Goal: Task Accomplishment & Management: Manage account settings

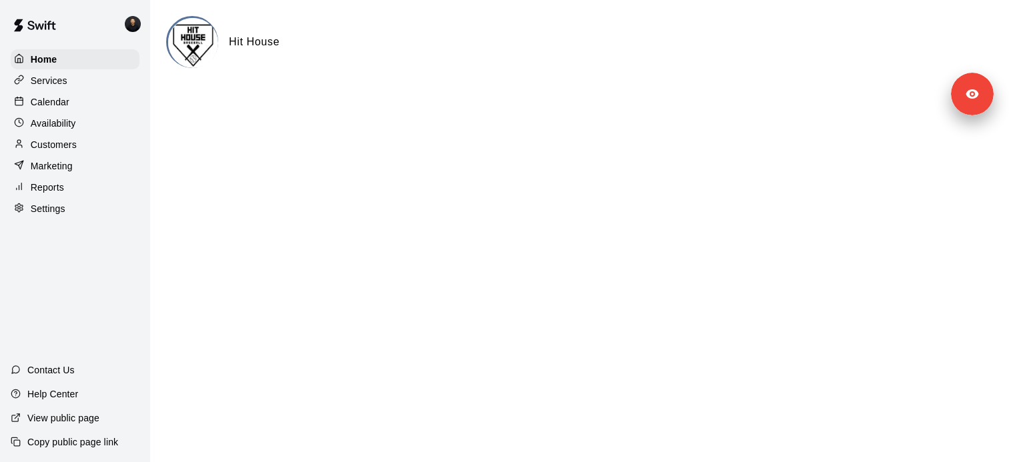
click at [79, 207] on div "Settings" at bounding box center [75, 209] width 129 height 20
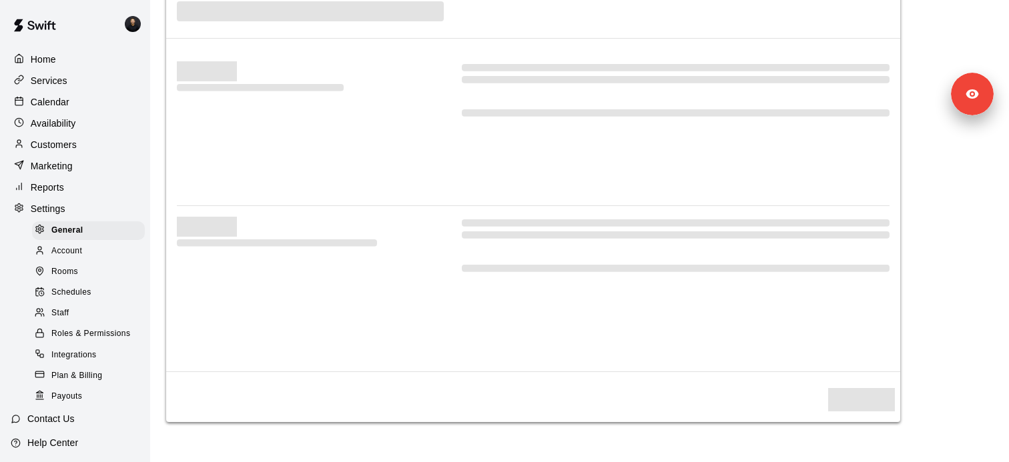
select select "**"
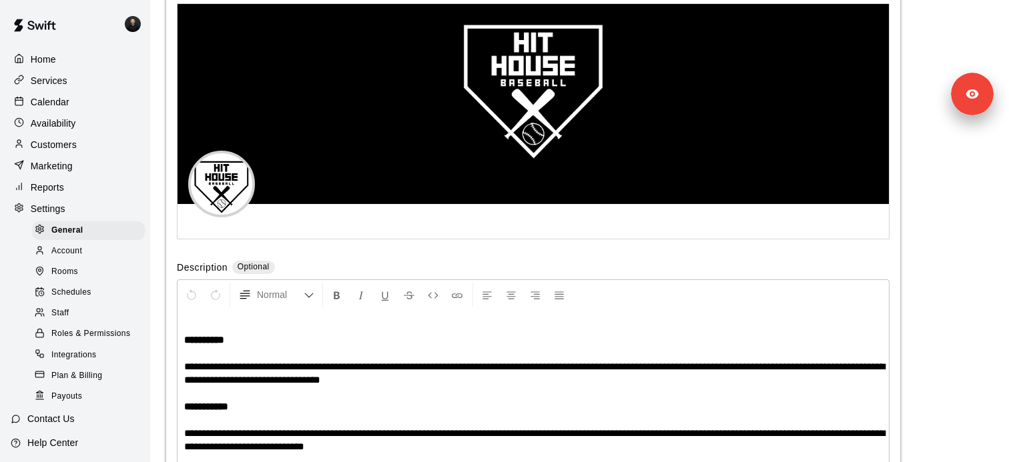
scroll to position [2890, 0]
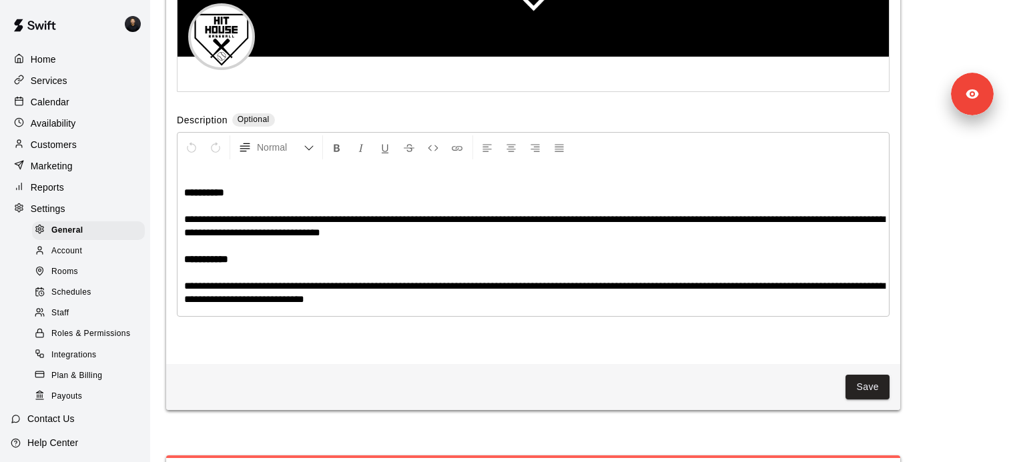
click at [73, 294] on span "Schedules" at bounding box center [71, 292] width 40 height 13
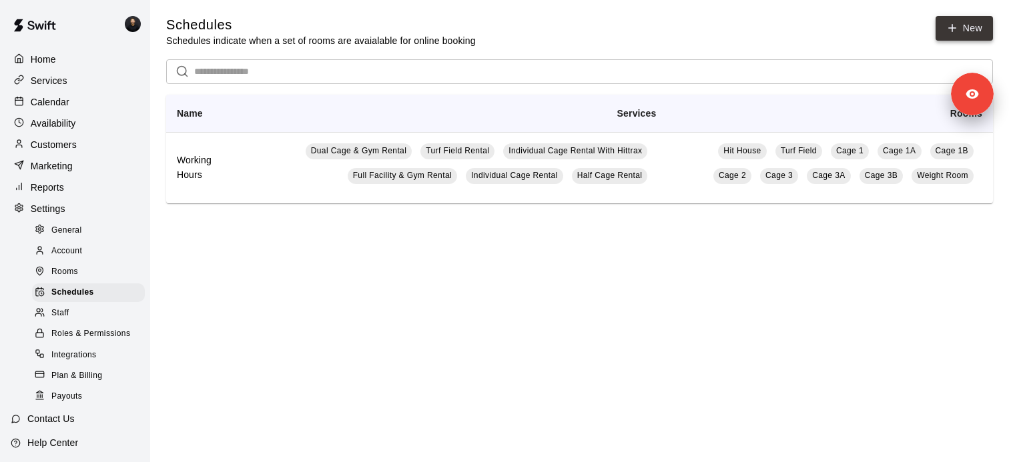
click at [970, 24] on link "New" at bounding box center [963, 28] width 57 height 25
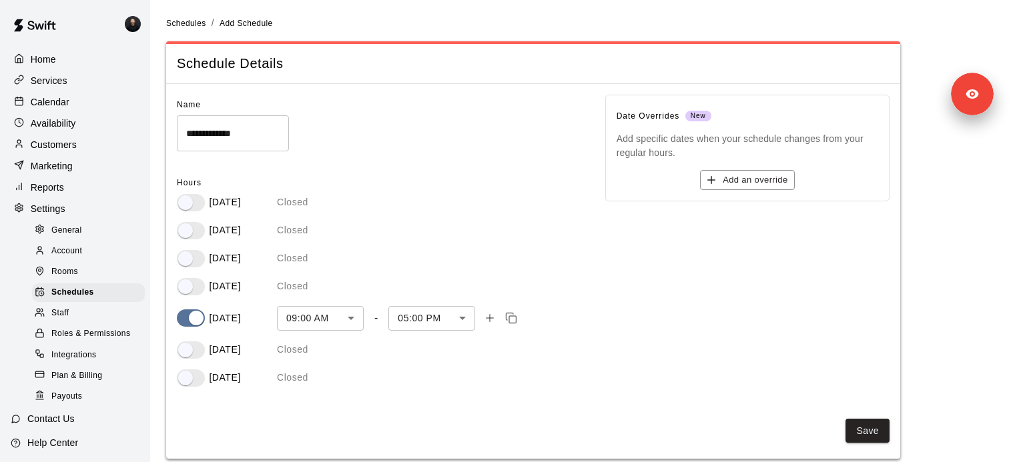
click at [193, 328] on div "Friday 09:00 AM *** ​ - 05:00 PM **** ​" at bounding box center [380, 318] width 407 height 25
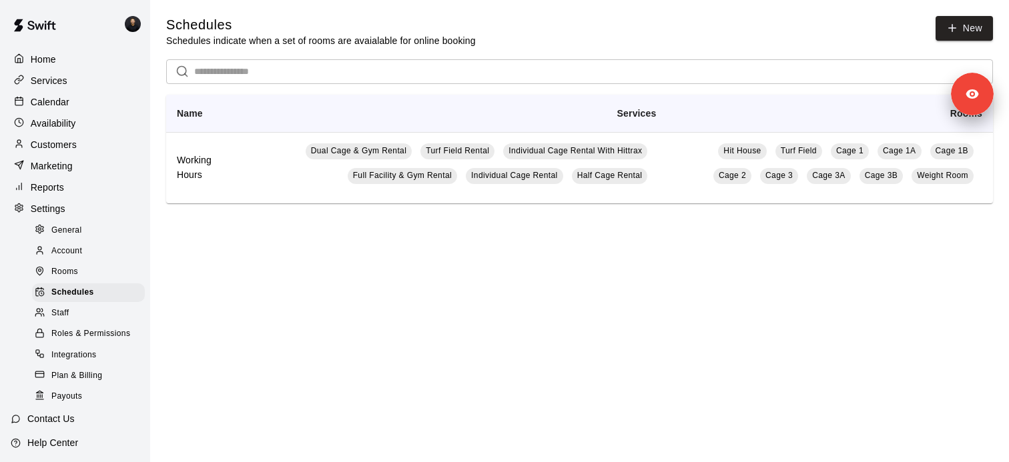
click at [104, 84] on div "Services" at bounding box center [75, 81] width 129 height 20
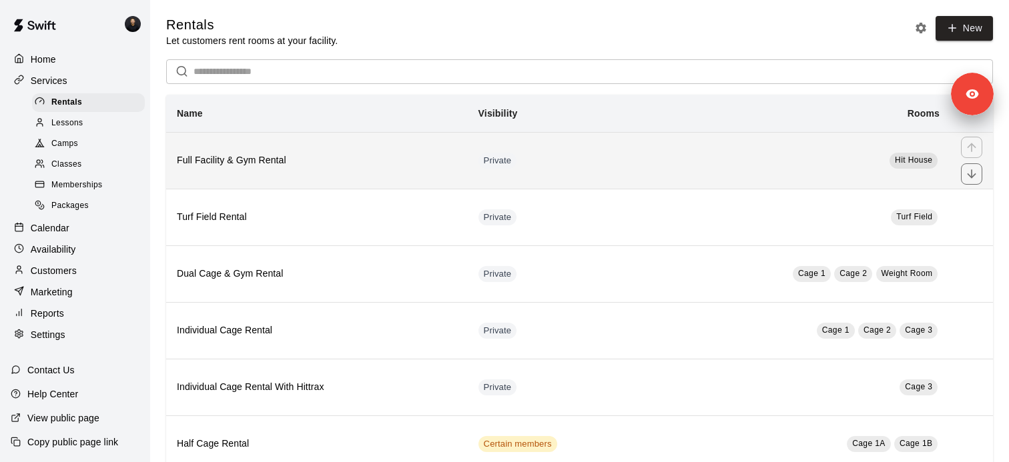
click at [360, 155] on h6 "Full Facility & Gym Rental" at bounding box center [317, 160] width 280 height 15
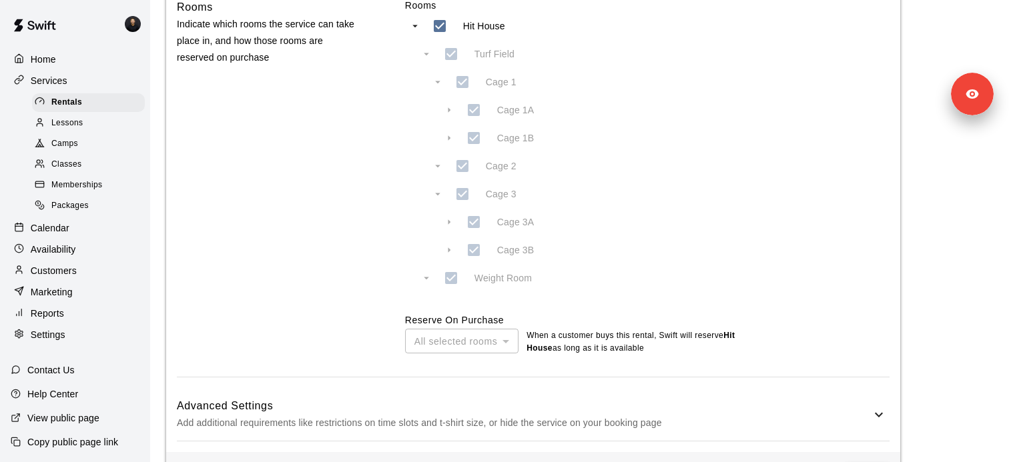
scroll to position [696, 0]
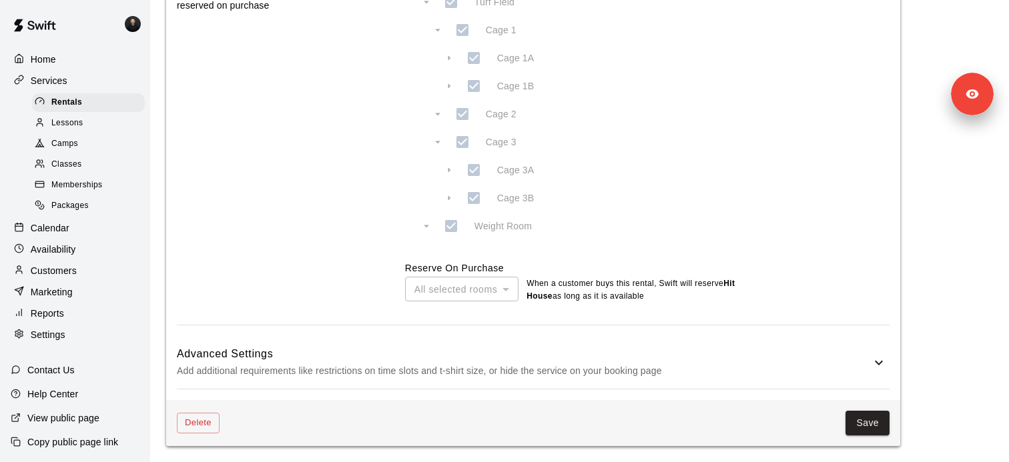
click at [479, 342] on div "Advanced Settings Add additional requirements like restrictions on time slots a…" at bounding box center [533, 362] width 713 height 53
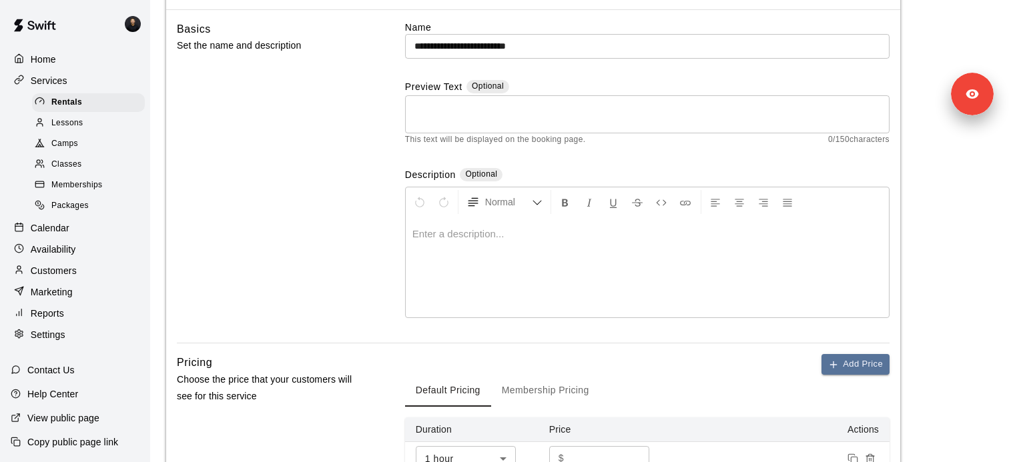
scroll to position [0, 0]
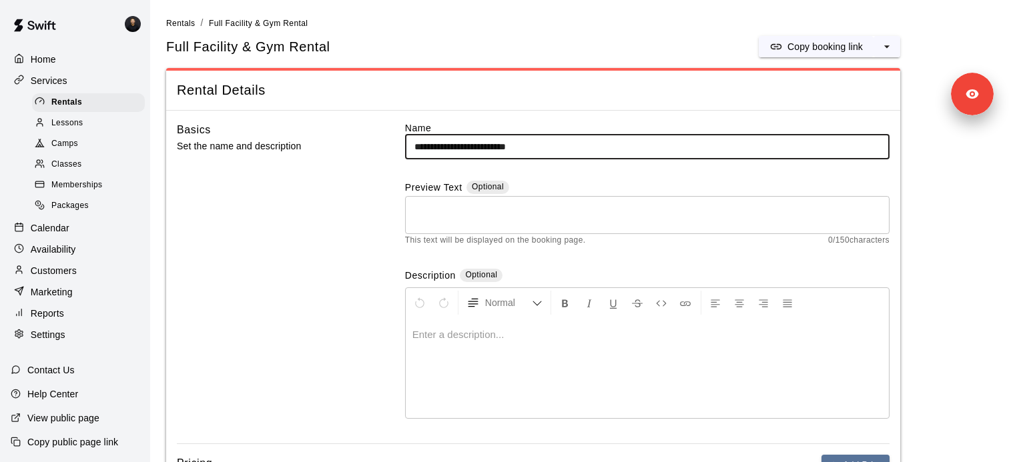
drag, startPoint x: 464, startPoint y: 145, endPoint x: 393, endPoint y: 145, distance: 70.7
click at [393, 145] on div "**********" at bounding box center [533, 282] width 713 height 323
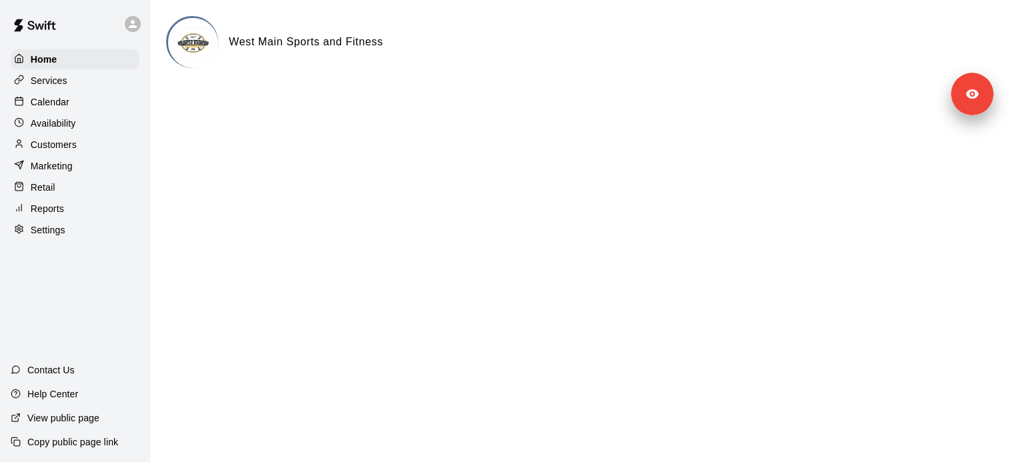
click at [69, 83] on div "Services" at bounding box center [75, 81] width 129 height 20
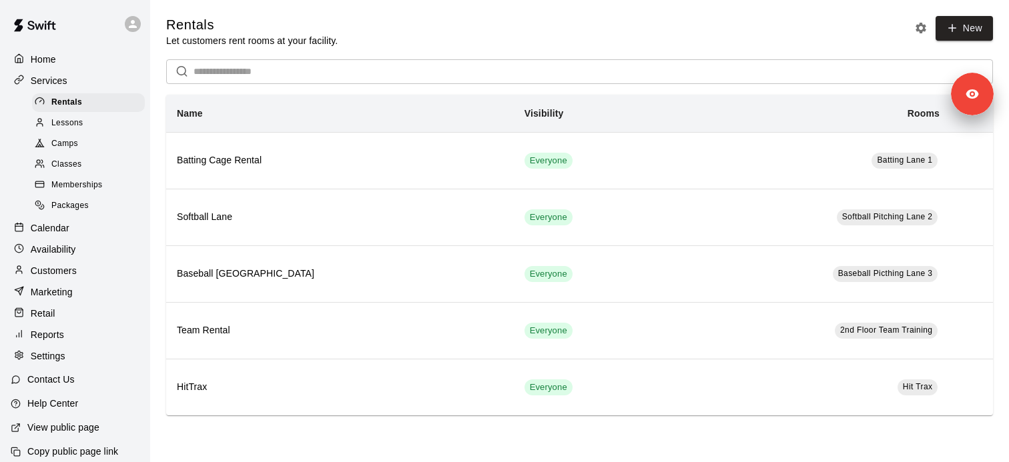
click at [76, 274] on p "Customers" at bounding box center [54, 270] width 46 height 13
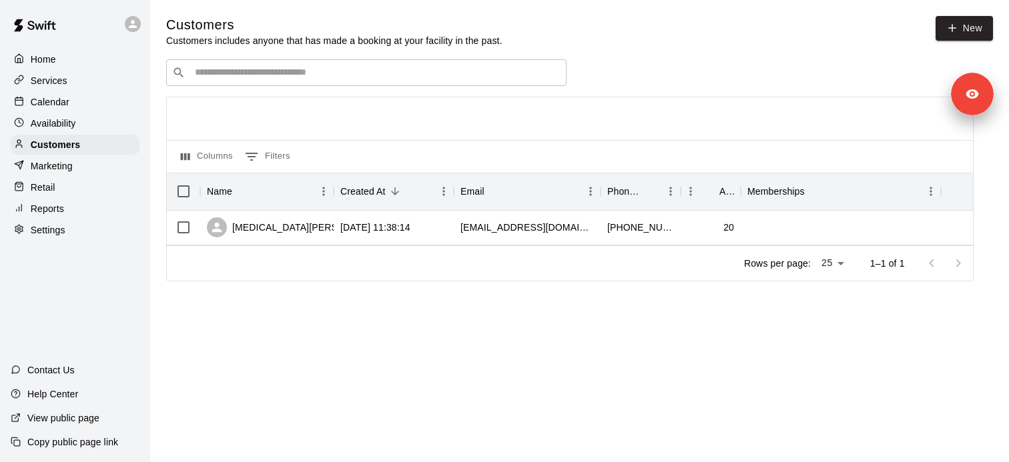
click at [87, 75] on div "Services" at bounding box center [75, 81] width 129 height 20
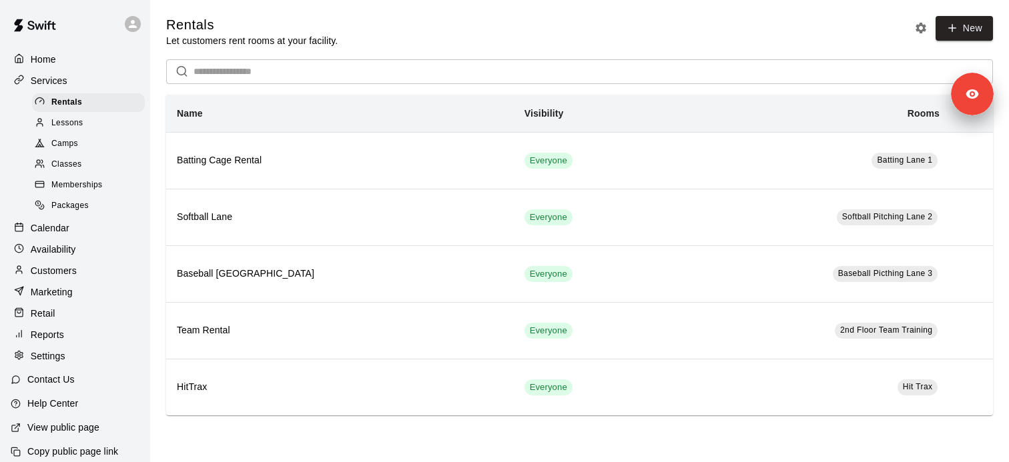
click at [98, 190] on span "Memberships" at bounding box center [76, 185] width 51 height 13
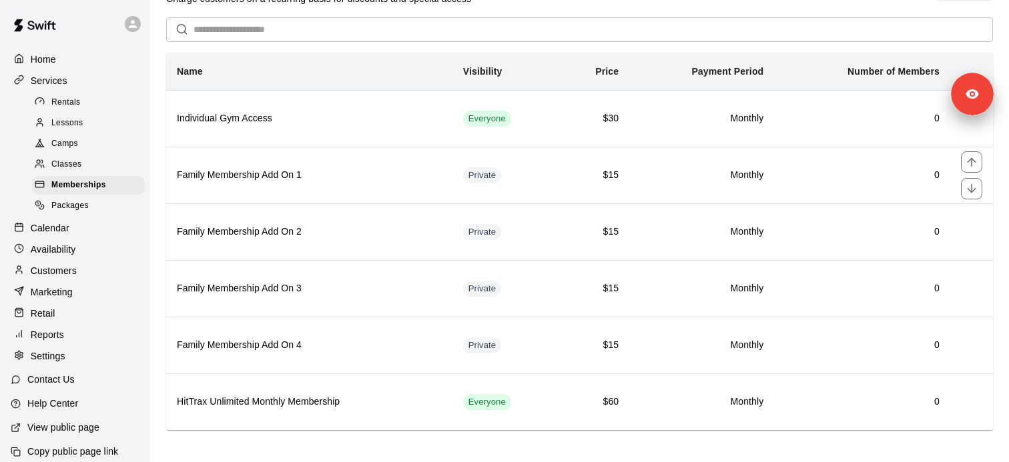
scroll to position [48, 0]
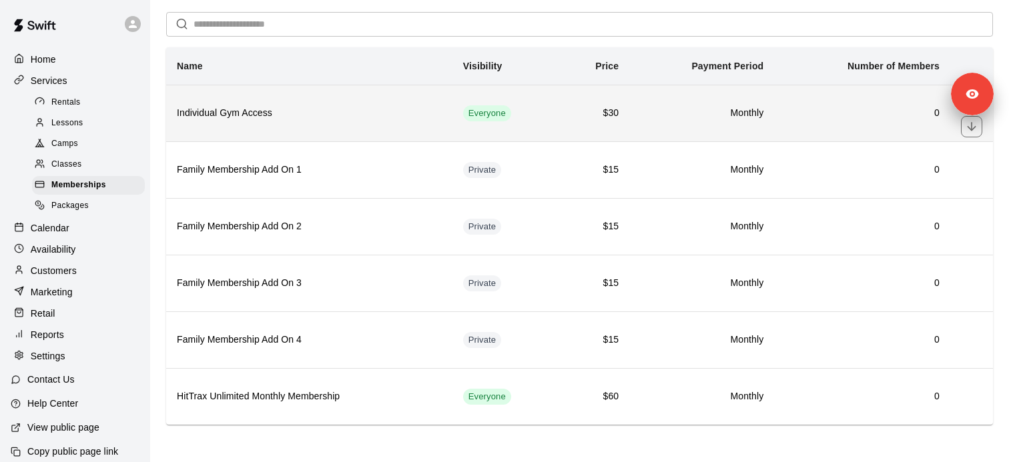
click at [252, 120] on h6 "Individual Gym Access" at bounding box center [309, 113] width 265 height 15
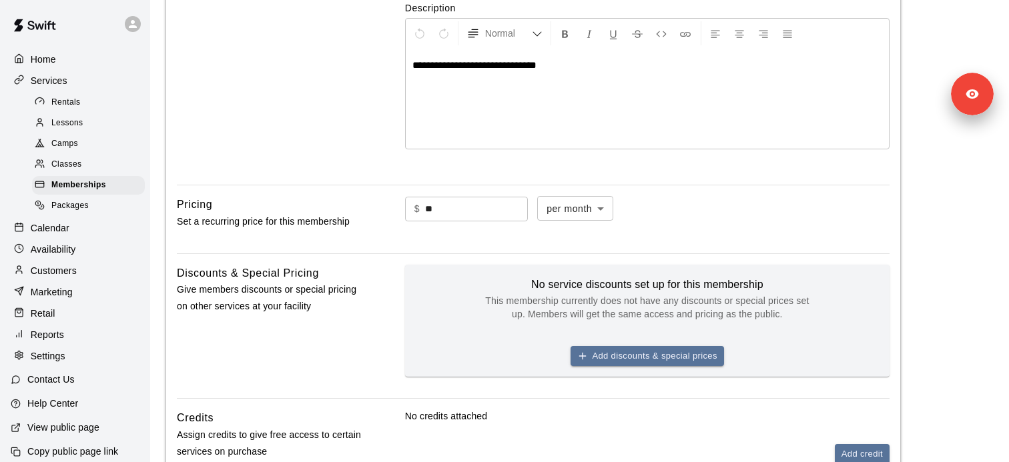
scroll to position [508, 0]
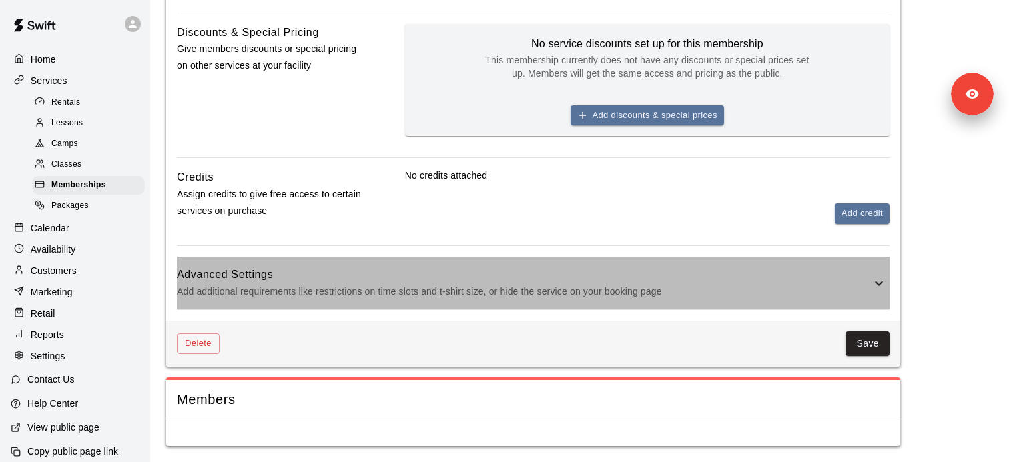
click at [416, 288] on p "Add additional requirements like restrictions on time slots and t-shirt size, o…" at bounding box center [524, 292] width 694 height 17
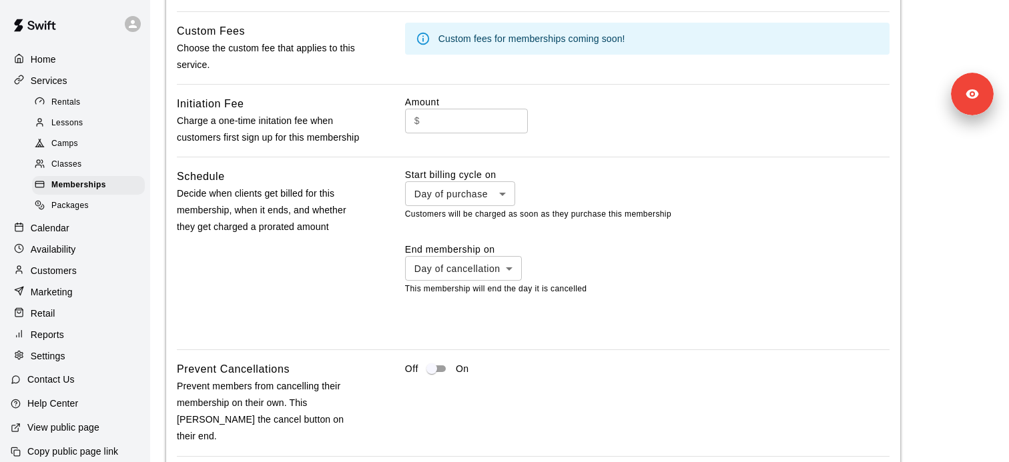
scroll to position [914, 0]
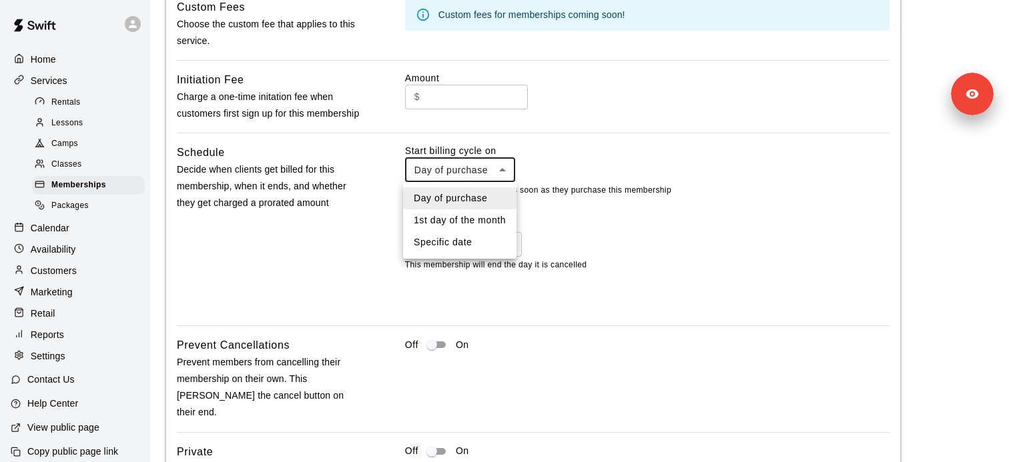
click at [468, 230] on li "1st day of the month" at bounding box center [459, 220] width 113 height 22
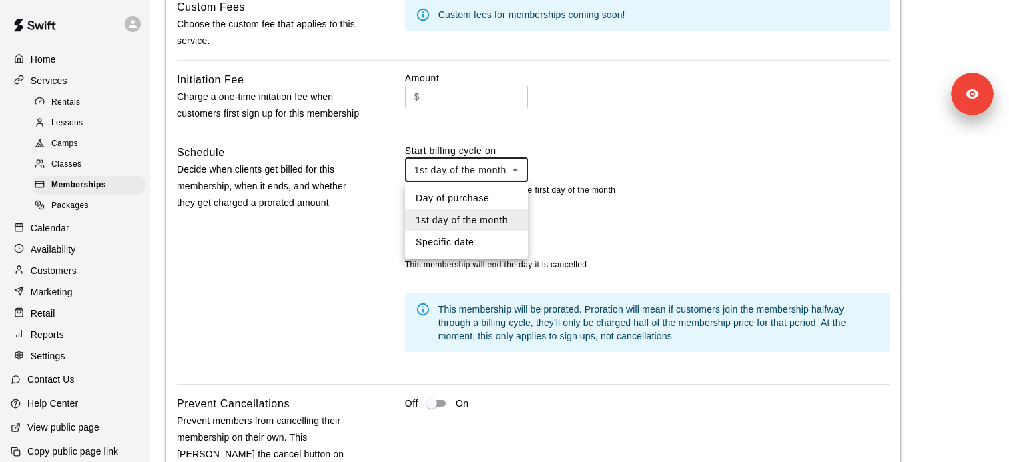
click at [472, 236] on li "Specific date" at bounding box center [466, 243] width 123 height 22
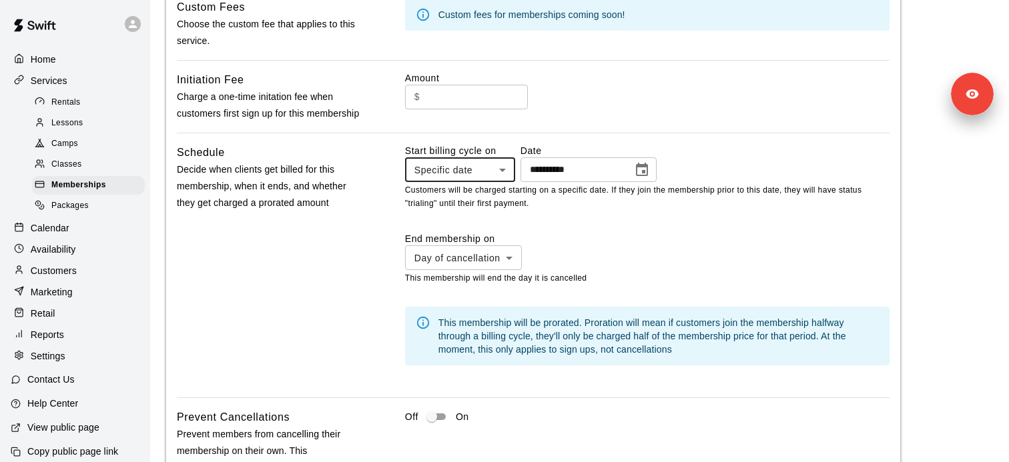
click at [472, 183] on div "**********" at bounding box center [647, 177] width 484 height 67
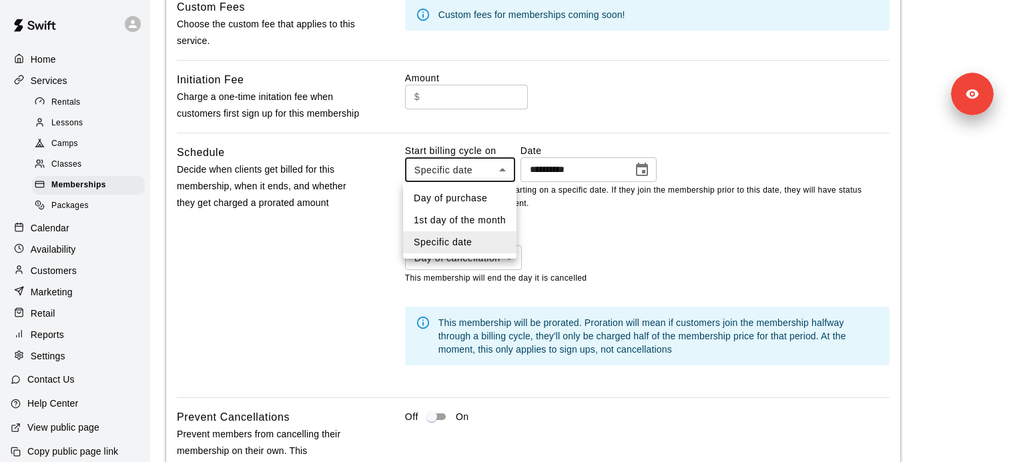
click at [468, 216] on li "1st day of the month" at bounding box center [459, 220] width 113 height 22
type input "**********"
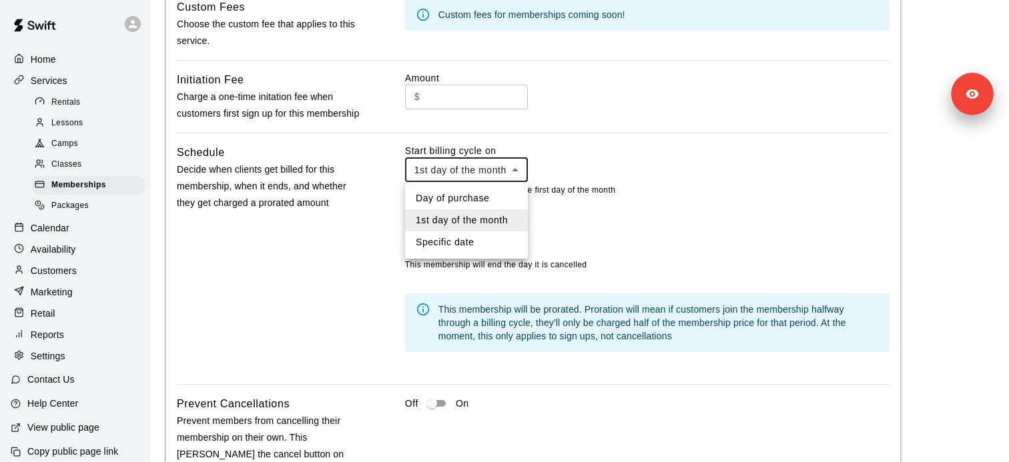
click at [121, 38] on div at bounding box center [504, 231] width 1009 height 462
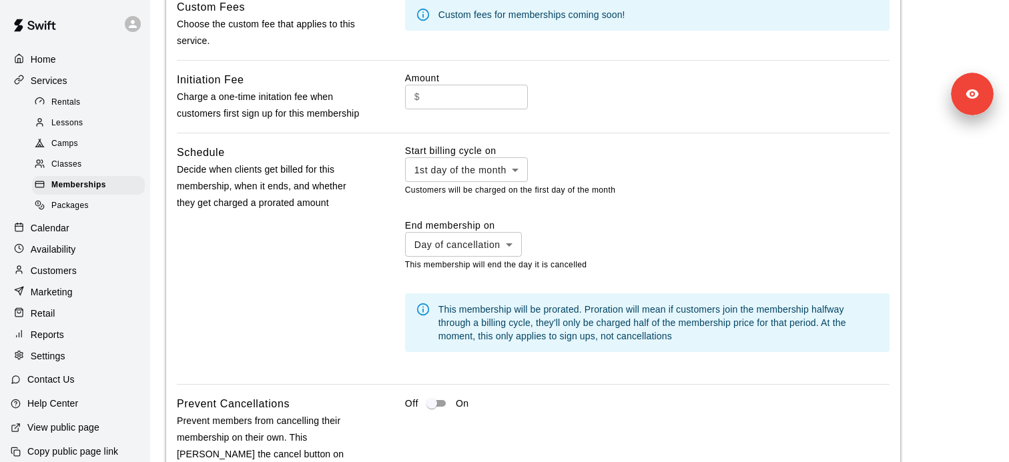
click at [127, 29] on div "Day of purchase 1st day of the month Specific date" at bounding box center [504, 231] width 1009 height 462
click at [127, 29] on icon at bounding box center [133, 24] width 12 height 12
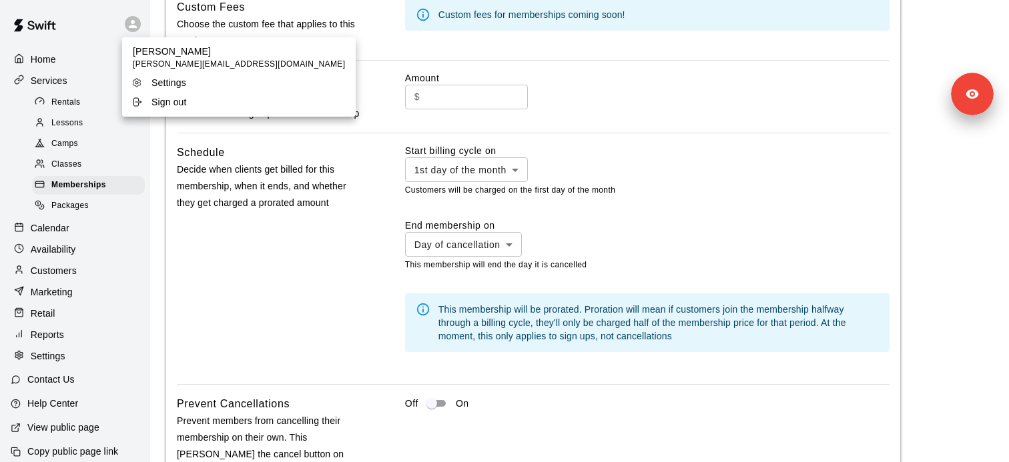
click at [68, 448] on div at bounding box center [504, 231] width 1009 height 462
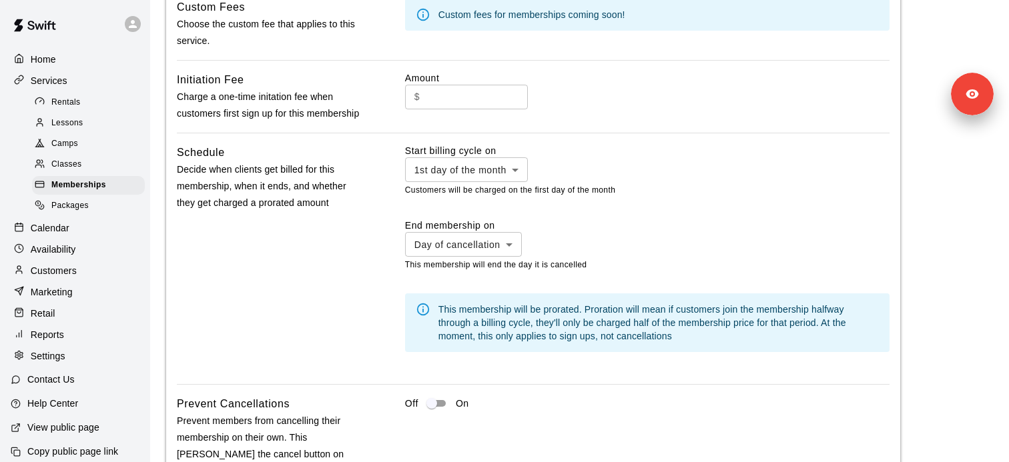
click at [79, 428] on p "View public page" at bounding box center [63, 427] width 72 height 13
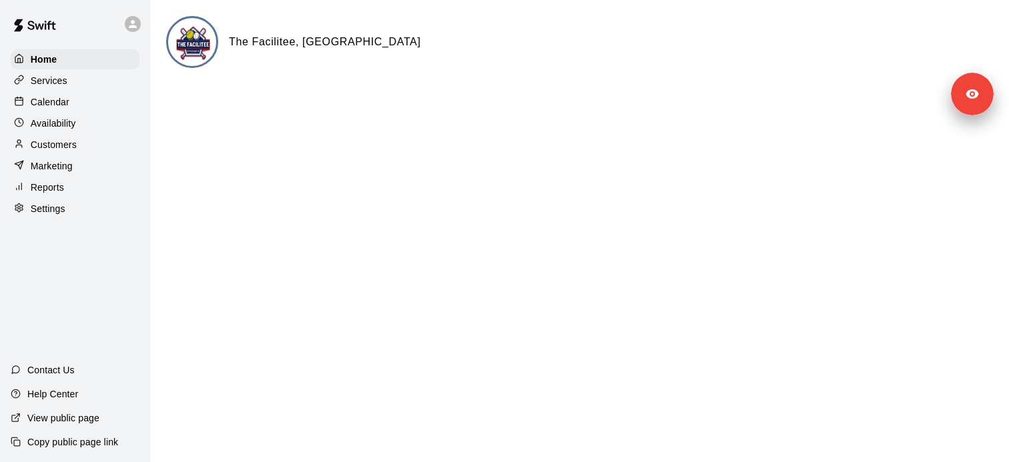
click at [52, 82] on p "Services" at bounding box center [49, 80] width 37 height 13
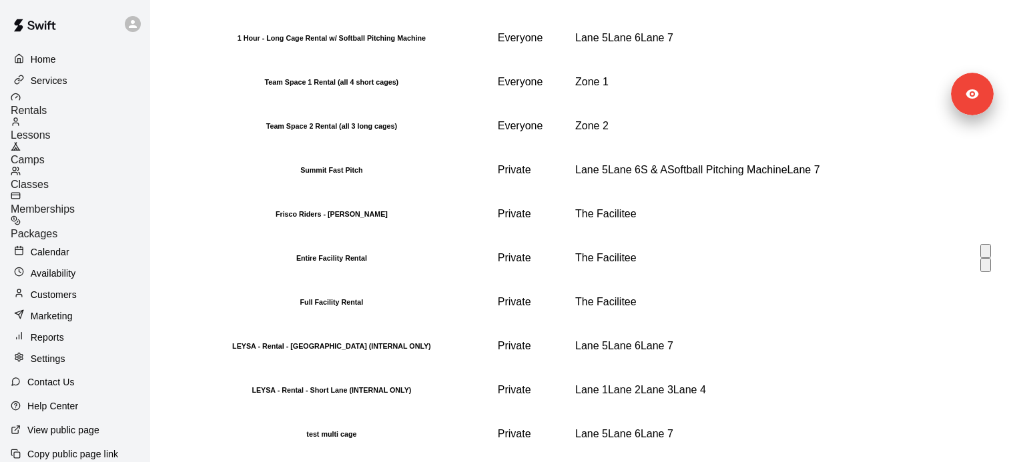
scroll to position [718, 0]
click at [286, 413] on th "test multi cage" at bounding box center [331, 434] width 328 height 43
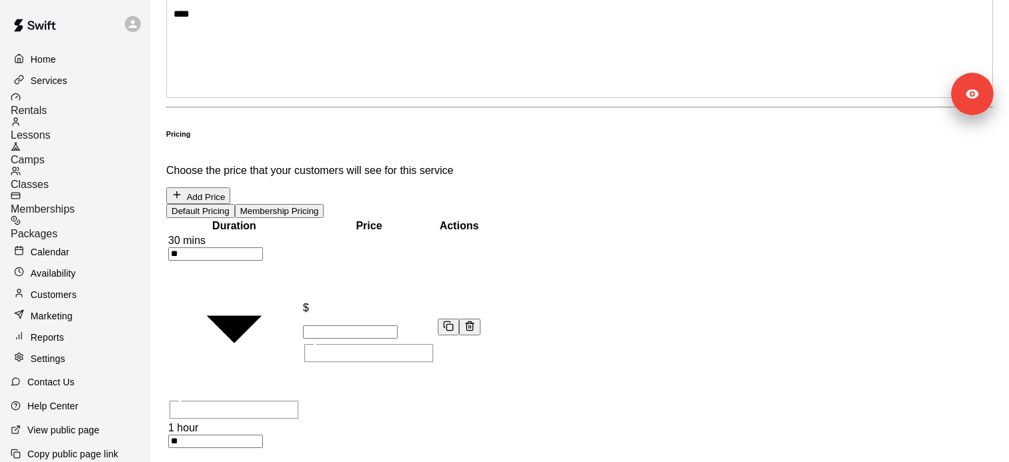
scroll to position [719, 0]
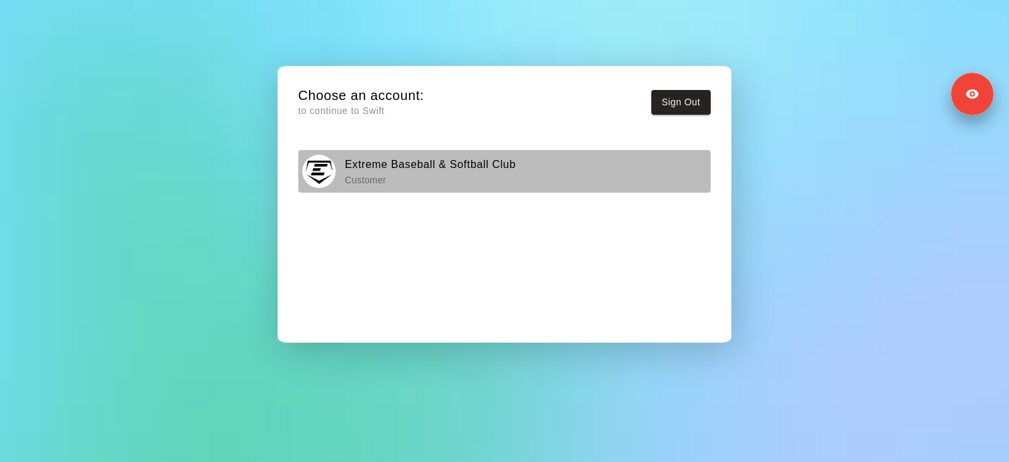
drag, startPoint x: 386, startPoint y: 169, endPoint x: 520, endPoint y: -33, distance: 242.8
click at [520, 0] on html "Choose an account: to continue to Swift Sign Out Extreme Baseball & Softball Cl…" at bounding box center [504, 0] width 1009 height 0
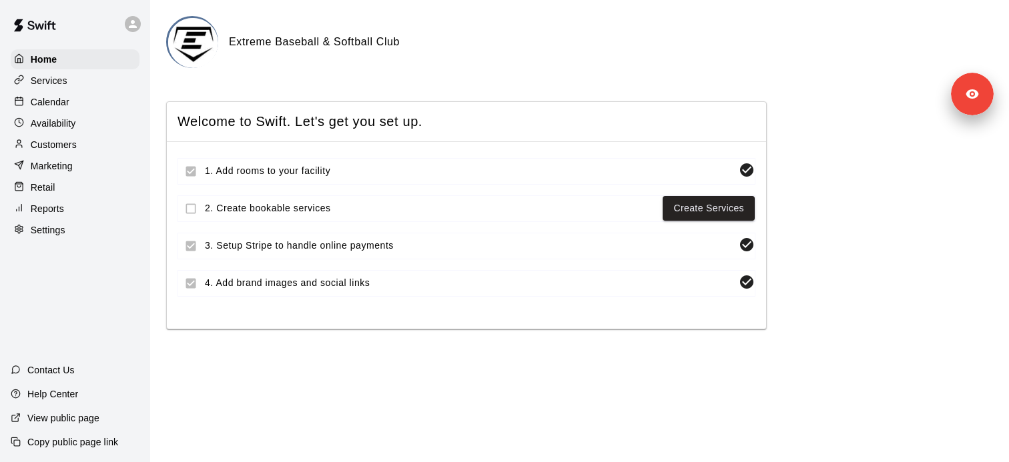
click at [61, 215] on div "Reports" at bounding box center [75, 209] width 129 height 20
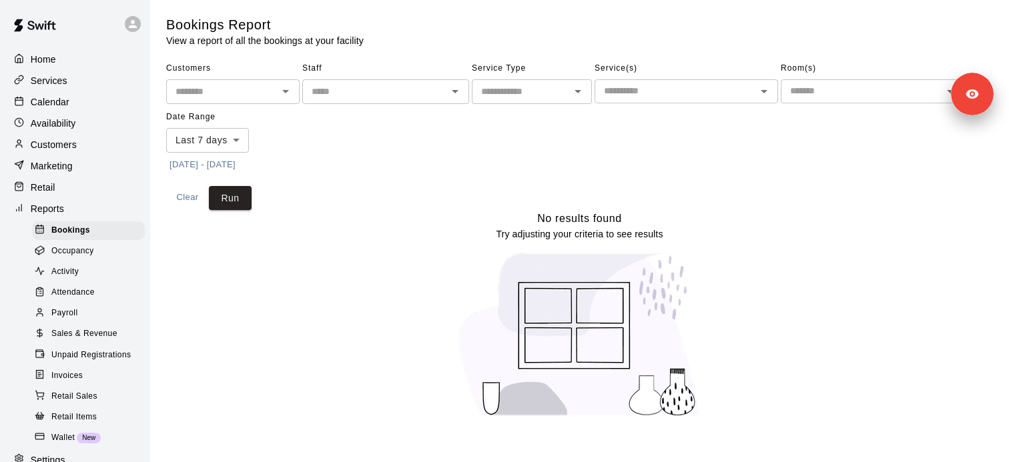
click at [82, 372] on span "Invoices" at bounding box center [66, 376] width 31 height 13
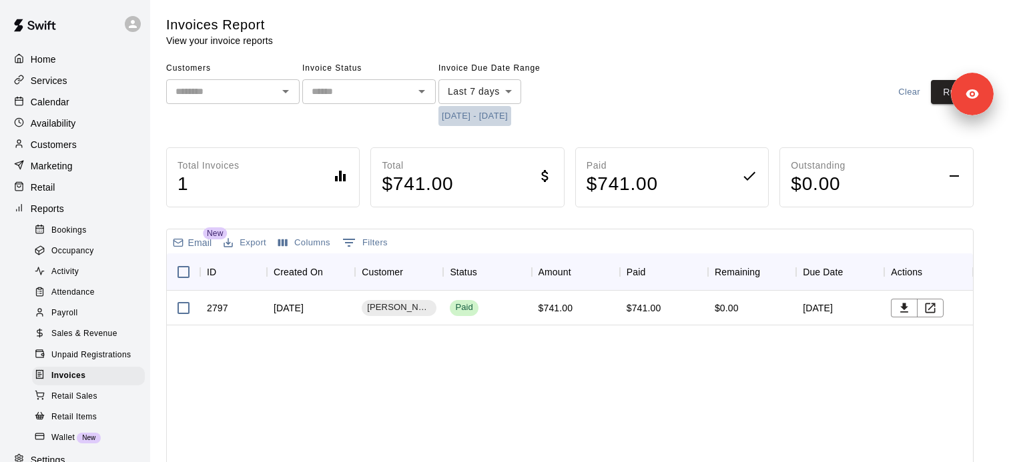
click at [484, 117] on button "[DATE] - [DATE]" at bounding box center [474, 116] width 73 height 21
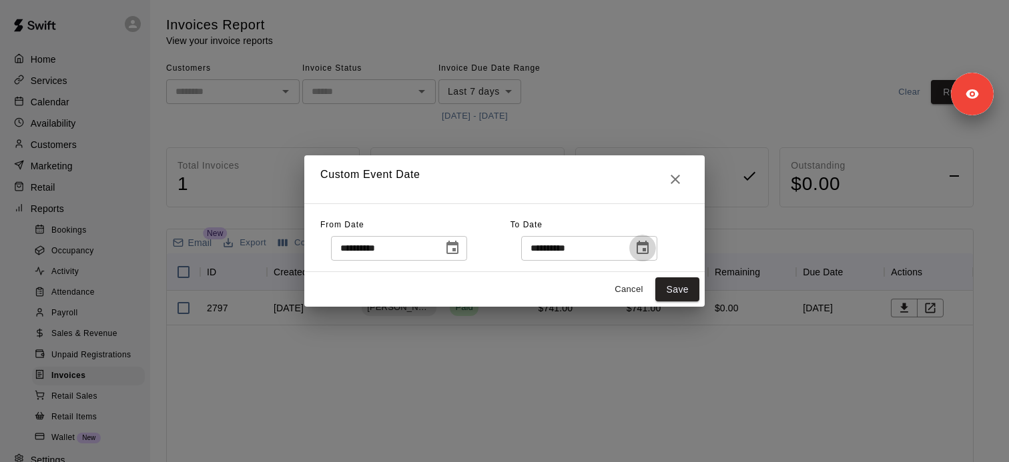
click at [656, 251] on button "Choose date, selected date is Aug 20, 2025" at bounding box center [642, 248] width 27 height 27
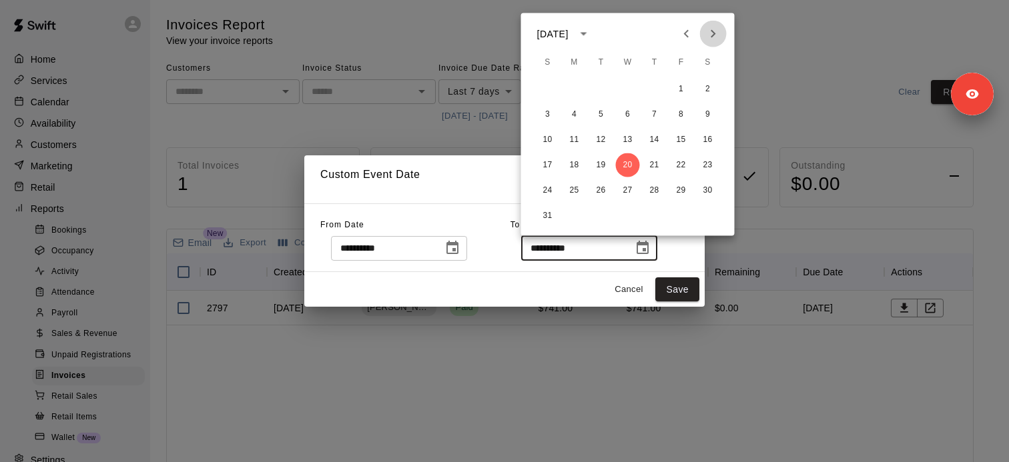
click at [718, 33] on icon "Next month" at bounding box center [713, 34] width 16 height 16
click at [677, 190] on button "31" at bounding box center [681, 191] width 24 height 24
type input "**********"
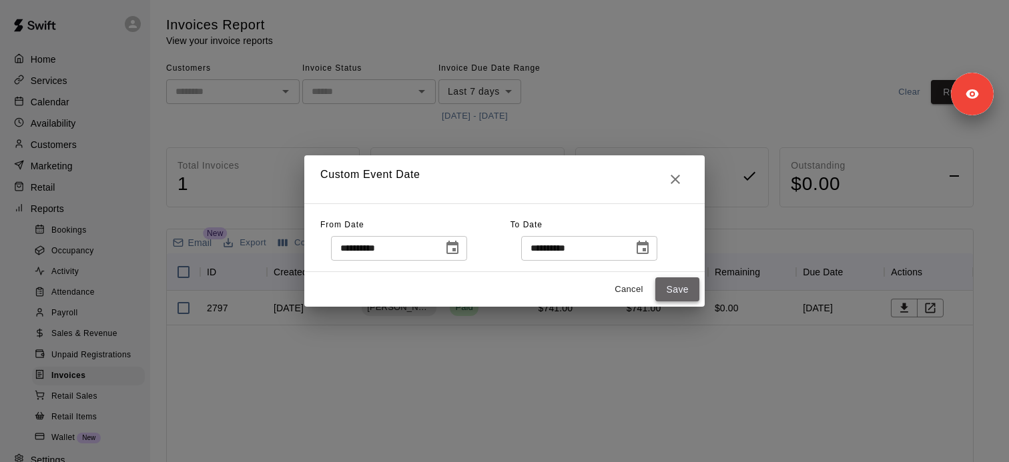
click at [681, 290] on button "Save" at bounding box center [677, 290] width 44 height 25
type input "******"
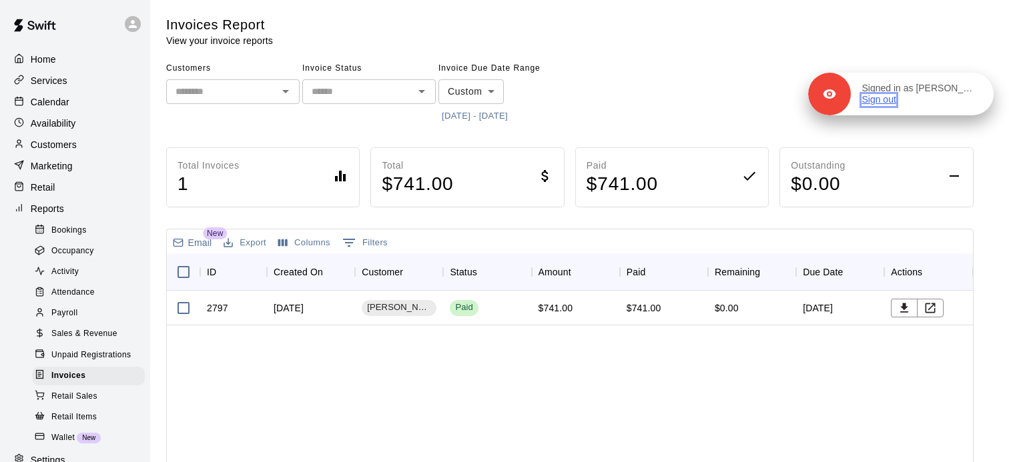
click at [944, 95] on div "Signed in as Alexa Potts Sign out" at bounding box center [922, 94] width 143 height 23
click at [944, 95] on div "Signed in as Alexa Potts Sign out" at bounding box center [921, 94] width 143 height 23
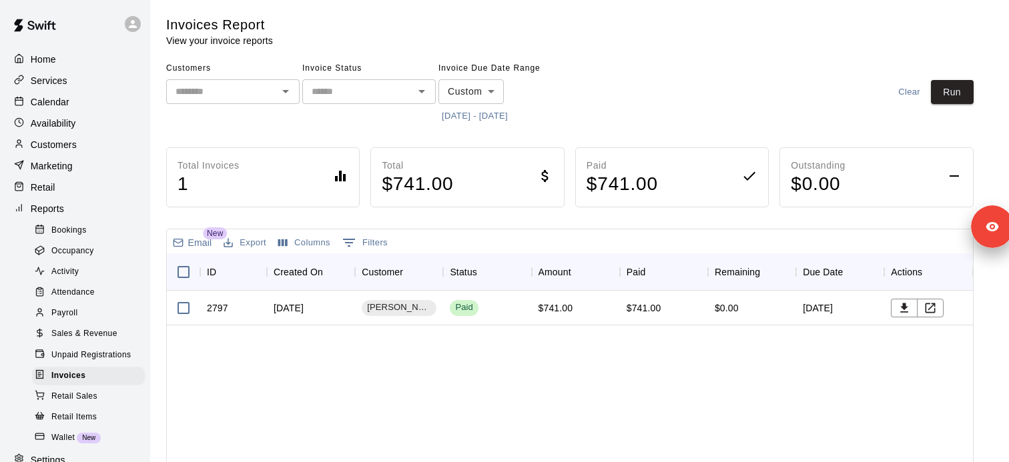
drag, startPoint x: 950, startPoint y: 135, endPoint x: 973, endPoint y: 440, distance: 305.8
click at [1008, 239] on div "Signed in as Alexa Potts Sign out" at bounding box center [1026, 226] width 27 height 23
click at [933, 89] on button "Run" at bounding box center [952, 92] width 43 height 25
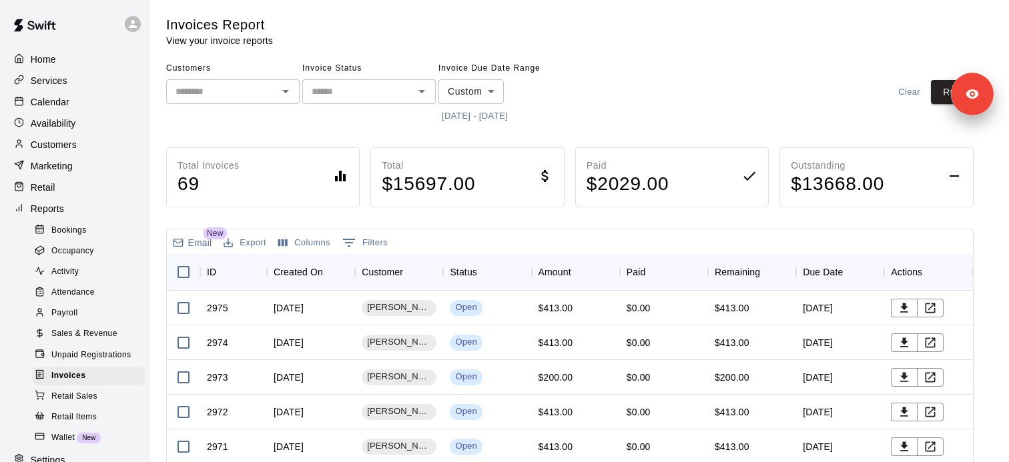
click at [783, 53] on div "Invoices Report View your invoice reports Customers ​ Invoice Status ​ Invoice …" at bounding box center [569, 356] width 807 height 680
drag, startPoint x: 953, startPoint y: 95, endPoint x: 991, endPoint y: -11, distance: 112.9
click at [991, 0] on html "Home Services Calendar Availability Customers Marketing Retail Reports Bookings…" at bounding box center [504, 350] width 1009 height 701
click at [771, 56] on div "Invoices Report View your invoice reports Customers ​ Invoice Status ​ Invoice …" at bounding box center [569, 356] width 807 height 680
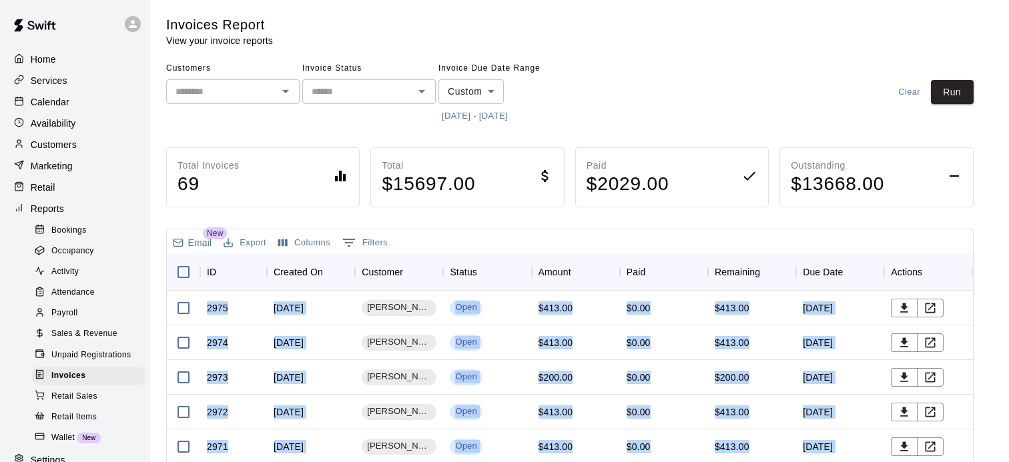
drag, startPoint x: 965, startPoint y: 93, endPoint x: 982, endPoint y: 495, distance: 402.7
click at [982, 462] on html "Home Services Calendar Availability Customers Marketing Retail Reports Bookings…" at bounding box center [504, 350] width 1009 height 701
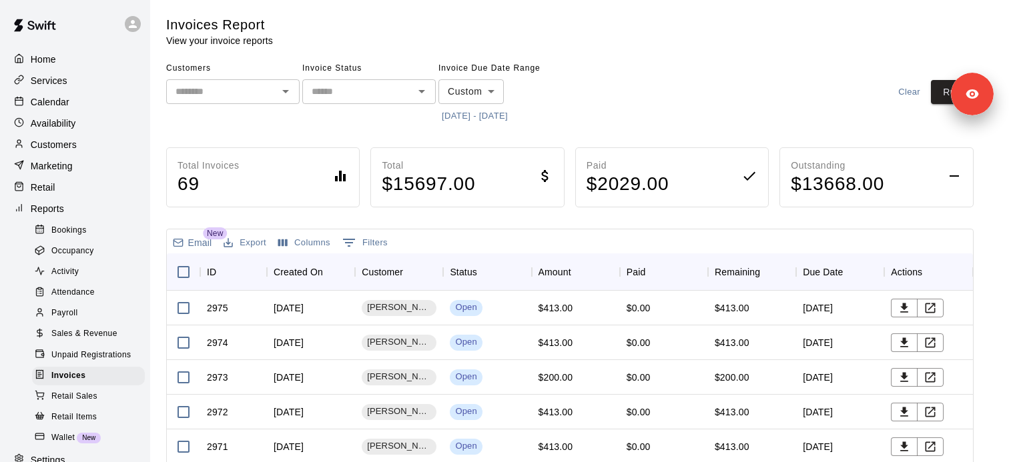
click at [813, 68] on div "Customers ​ Invoice Status ​ Invoice Due Date Range Custom ****** ​ 8/12/2025 -…" at bounding box center [569, 92] width 807 height 69
drag, startPoint x: 963, startPoint y: 93, endPoint x: 1008, endPoint y: 447, distance: 357.2
click at [582, 95] on div "Customers ​ Invoice Status ​ Invoice Due Date Range Custom ****** ​ 8/12/2025 -…" at bounding box center [569, 92] width 807 height 69
drag, startPoint x: 959, startPoint y: 88, endPoint x: 998, endPoint y: -3, distance: 98.6
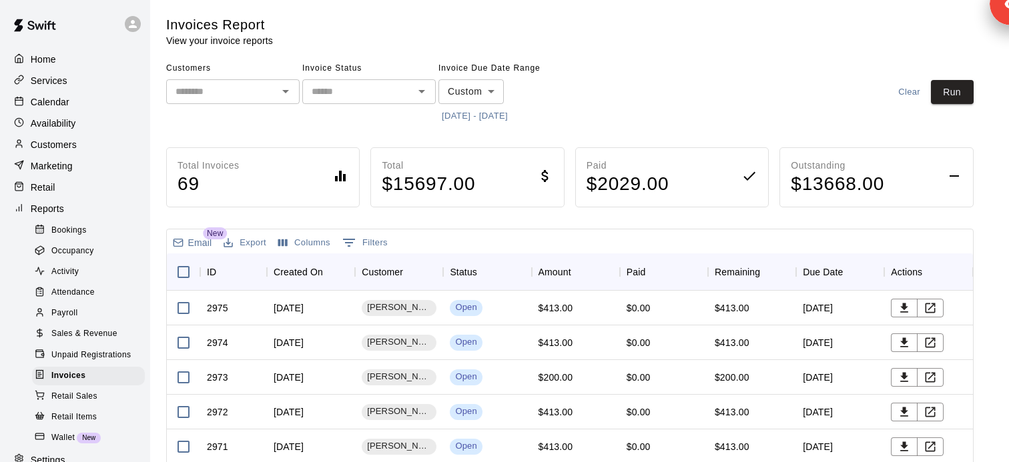
click at [998, 0] on html "Home Services Calendar Availability Customers Marketing Retail Reports Bookings…" at bounding box center [504, 350] width 1009 height 701
click at [583, 77] on div "Customers ​ Invoice Status ​ Invoice Due Date Range Custom ****** ​ 8/12/2025 -…" at bounding box center [569, 92] width 807 height 69
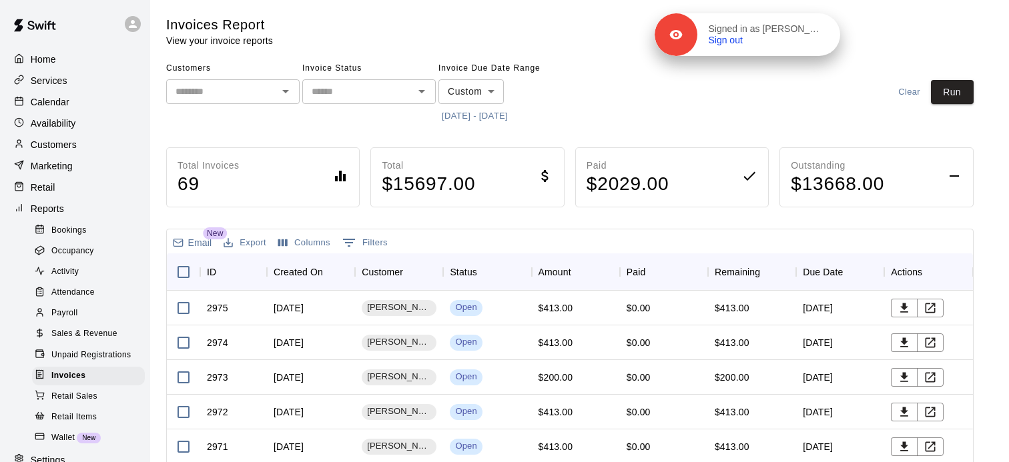
drag, startPoint x: 961, startPoint y: 93, endPoint x: 798, endPoint y: 31, distance: 174.6
click at [798, 31] on p "Signed in as Alexa Potts" at bounding box center [766, 29] width 116 height 12
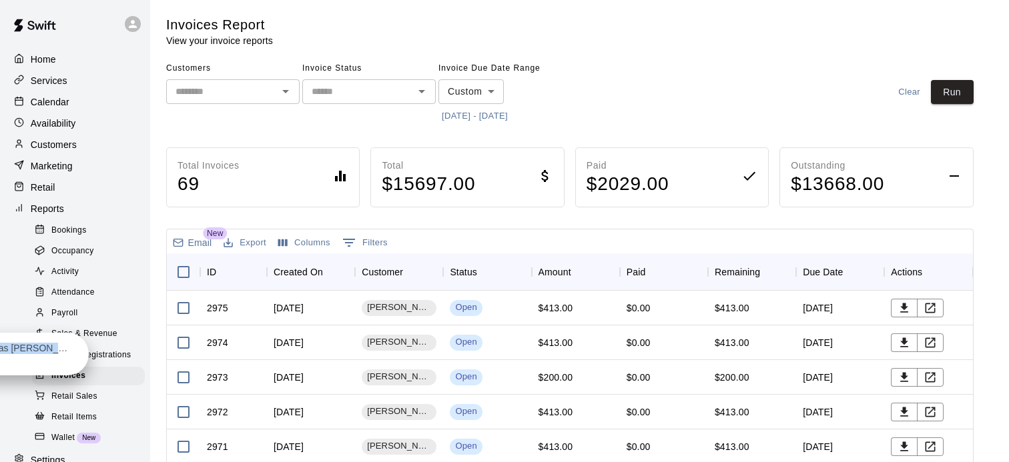
drag, startPoint x: 803, startPoint y: 32, endPoint x: 75, endPoint y: 349, distance: 793.9
click at [73, 349] on p "Signed in as Alexa Potts" at bounding box center [15, 349] width 116 height 12
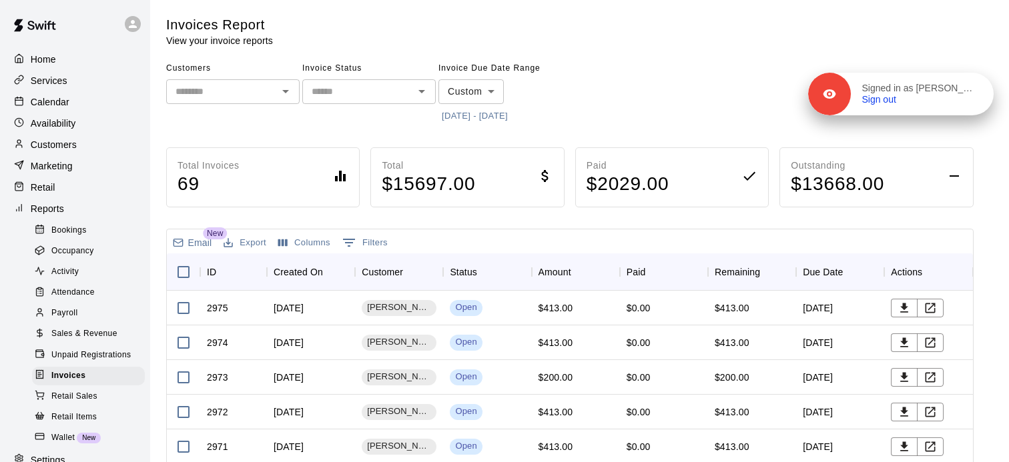
drag, startPoint x: 973, startPoint y: 107, endPoint x: 975, endPoint y: 47, distance: 59.4
click at [975, 73] on div "Signed in as Alexa Potts Sign out" at bounding box center [900, 94] width 185 height 43
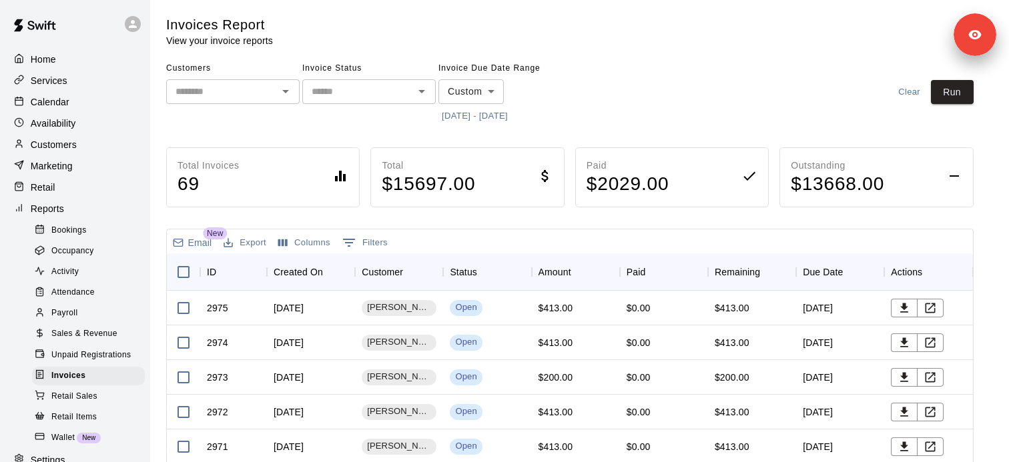
click at [511, 109] on button "8/12/2025 - 10/31/2025" at bounding box center [474, 116] width 73 height 21
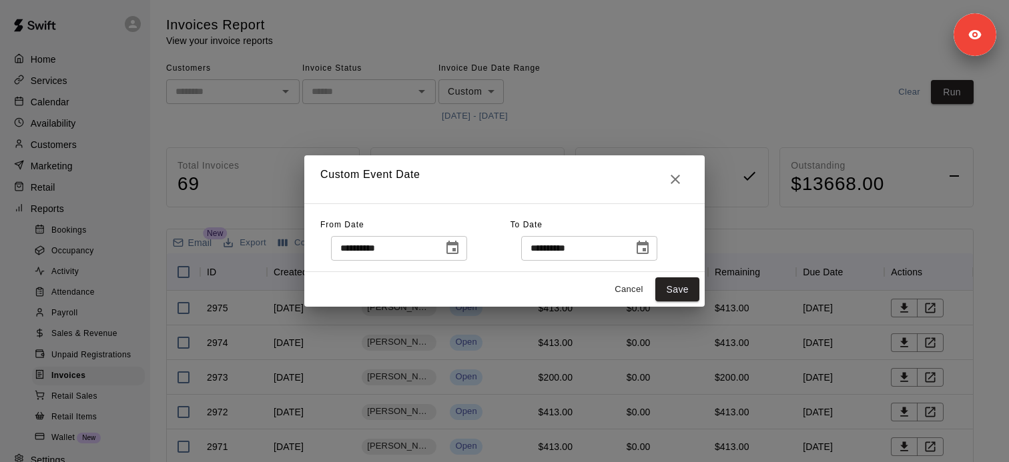
click at [645, 237] on button "Choose date, selected date is Oct 31, 2025" at bounding box center [642, 248] width 27 height 27
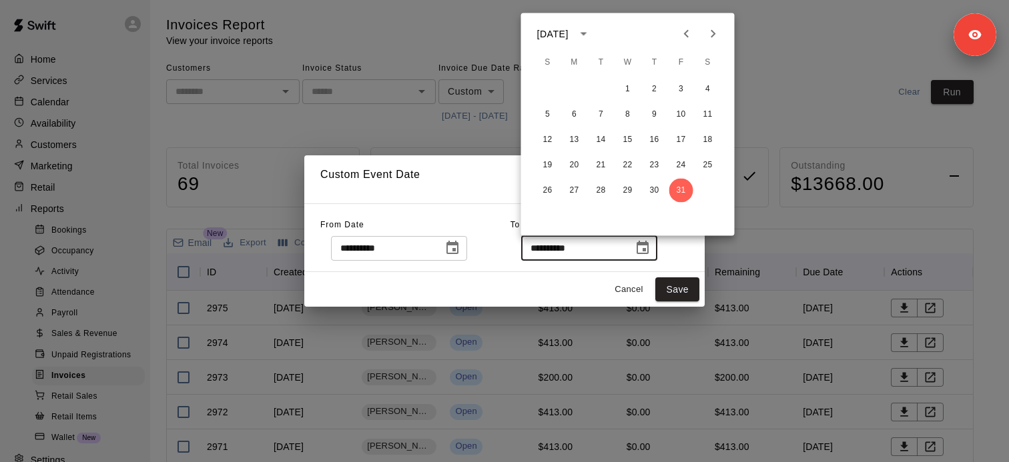
click at [713, 35] on icon "Next month" at bounding box center [713, 34] width 5 height 8
click at [628, 196] on button "31" at bounding box center [628, 191] width 24 height 24
type input "**********"
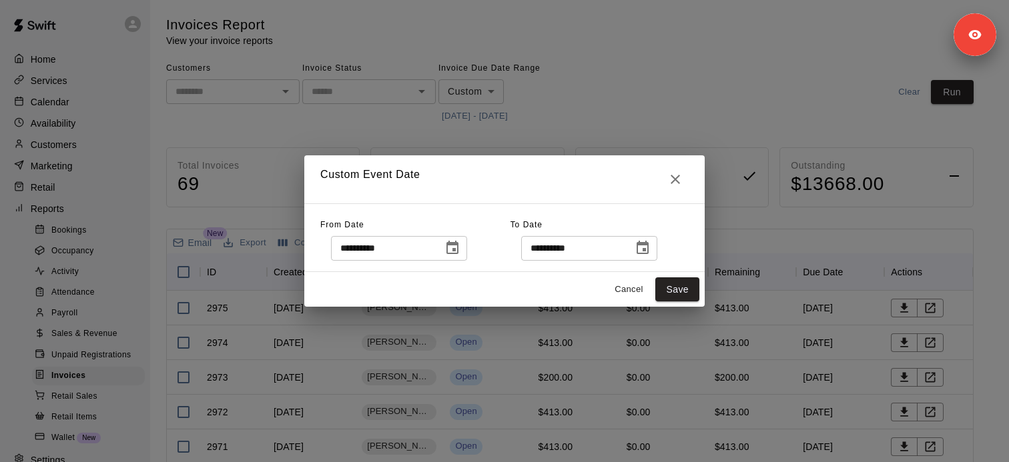
click at [680, 302] on div "Cancel Save" at bounding box center [504, 289] width 400 height 35
click at [680, 298] on button "Save" at bounding box center [677, 290] width 44 height 25
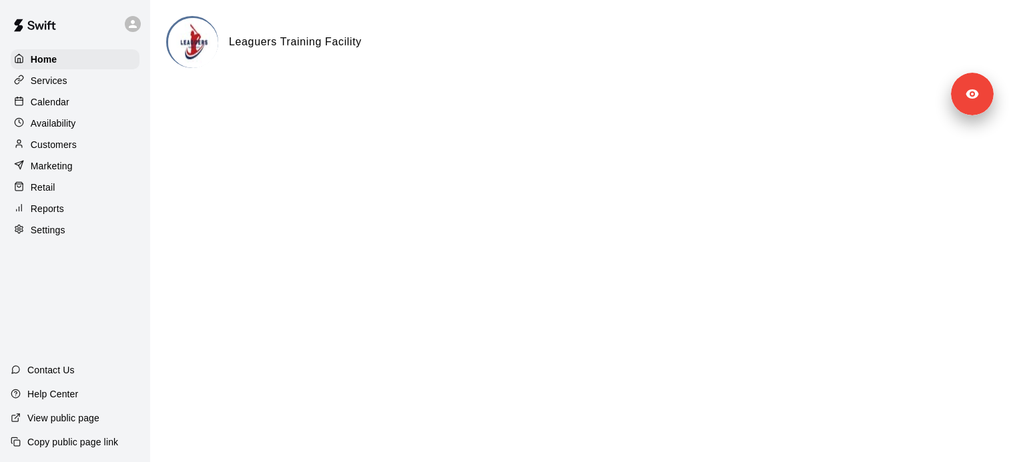
click at [69, 227] on div "Settings" at bounding box center [75, 230] width 129 height 20
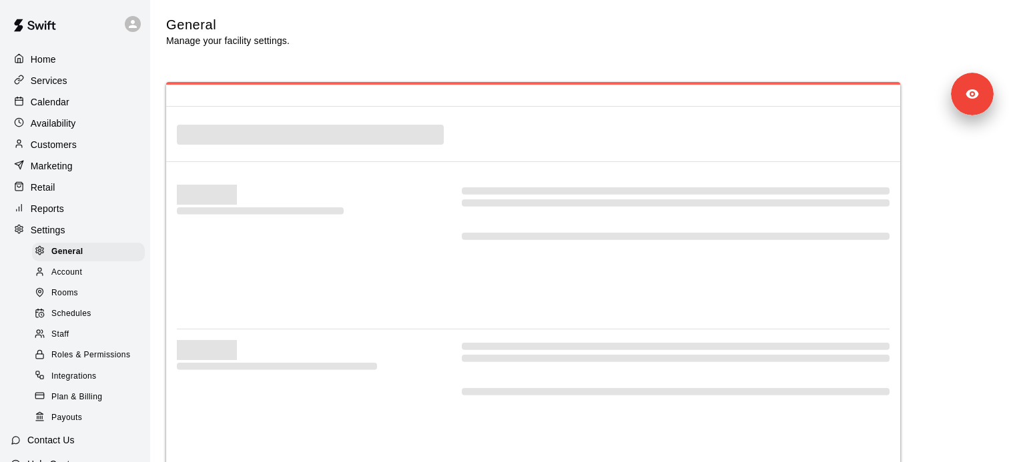
select select "**"
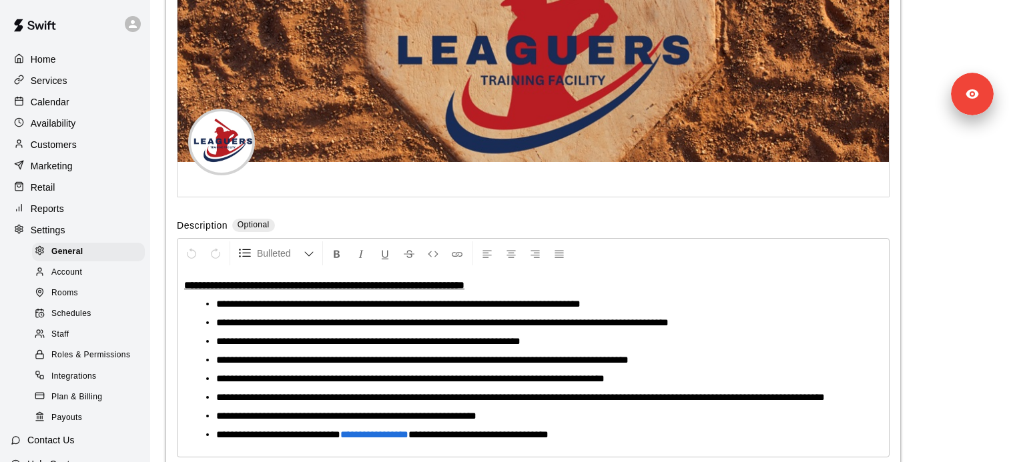
scroll to position [2936, 0]
click at [89, 370] on span "Integrations" at bounding box center [73, 376] width 45 height 13
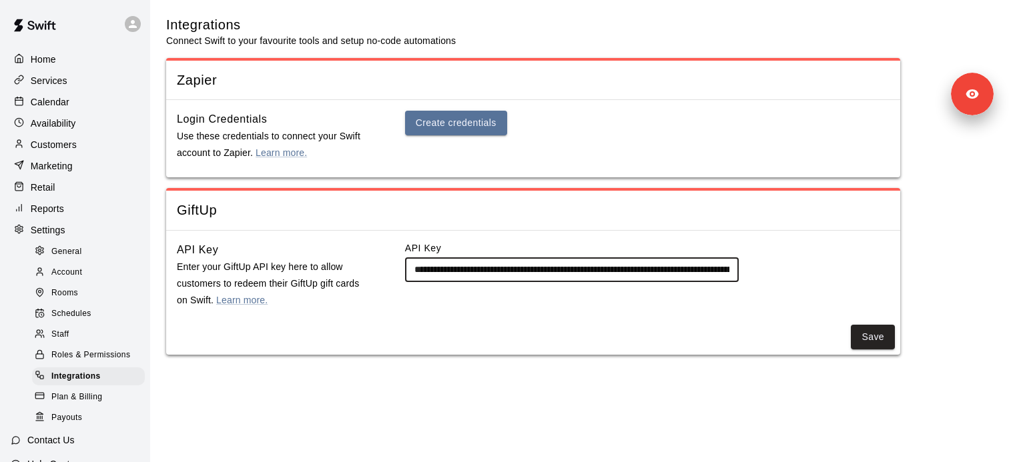
click at [431, 263] on input "**********" at bounding box center [572, 270] width 334 height 25
drag, startPoint x: 423, startPoint y: 268, endPoint x: 634, endPoint y: 286, distance: 211.5
click at [634, 286] on div "**********" at bounding box center [647, 275] width 484 height 67
click at [472, 270] on input "**********" at bounding box center [572, 270] width 334 height 25
drag, startPoint x: 435, startPoint y: 271, endPoint x: 366, endPoint y: 268, distance: 68.8
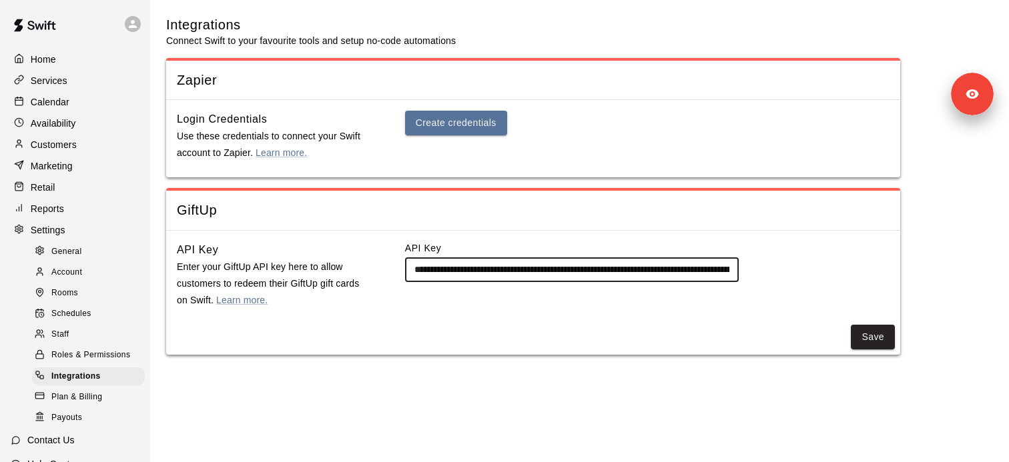
click at [366, 268] on div "**********" at bounding box center [533, 275] width 713 height 67
drag, startPoint x: 634, startPoint y: 262, endPoint x: 699, endPoint y: 264, distance: 64.8
click at [701, 265] on input "**********" at bounding box center [572, 270] width 334 height 25
click at [683, 272] on input "**********" at bounding box center [572, 270] width 334 height 25
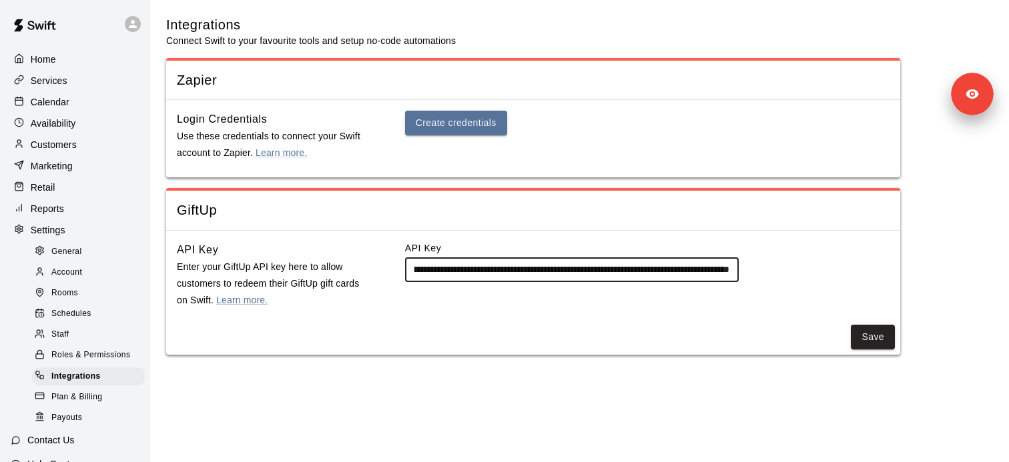
drag, startPoint x: 657, startPoint y: 270, endPoint x: 871, endPoint y: 270, distance: 214.2
click at [871, 270] on div "**********" at bounding box center [647, 262] width 484 height 41
type input "**********"
click at [830, 282] on div "**********" at bounding box center [647, 275] width 484 height 67
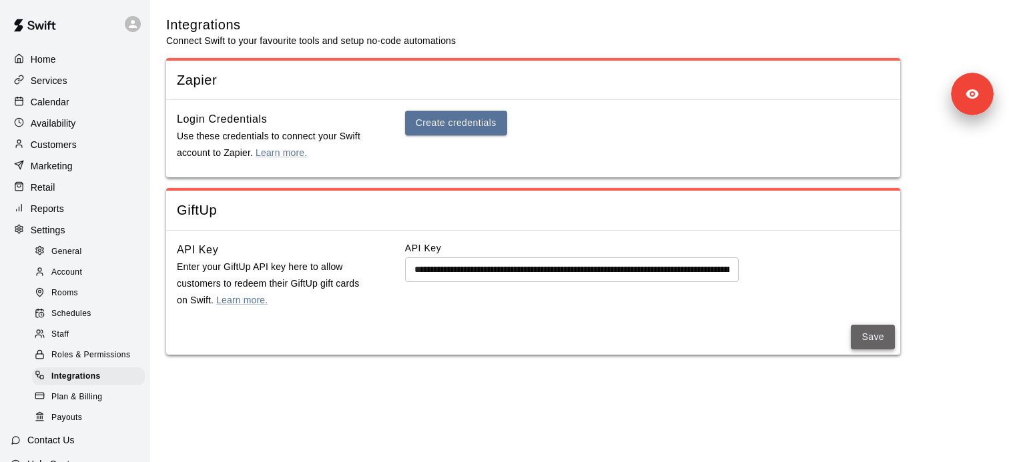
click at [866, 333] on button "Save" at bounding box center [873, 337] width 44 height 25
click at [85, 169] on div "Marketing" at bounding box center [75, 166] width 129 height 20
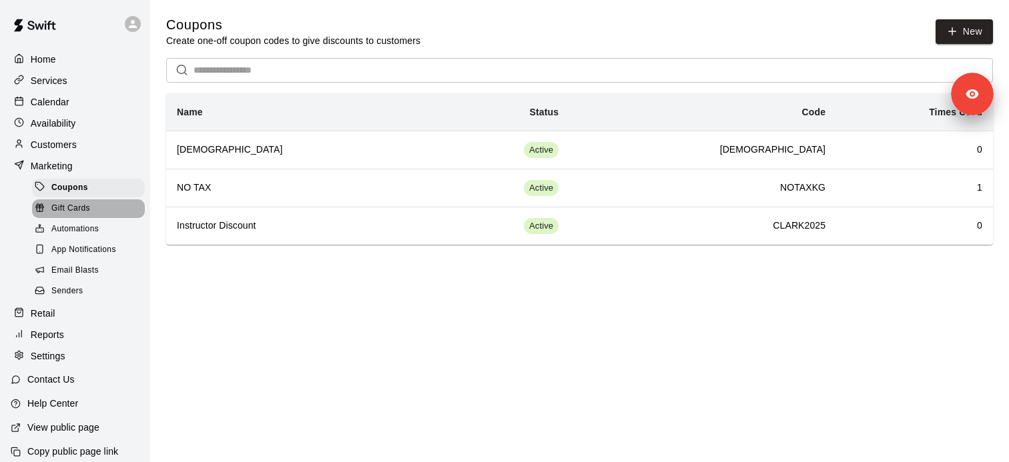
click at [89, 213] on span "Gift Cards" at bounding box center [70, 208] width 39 height 13
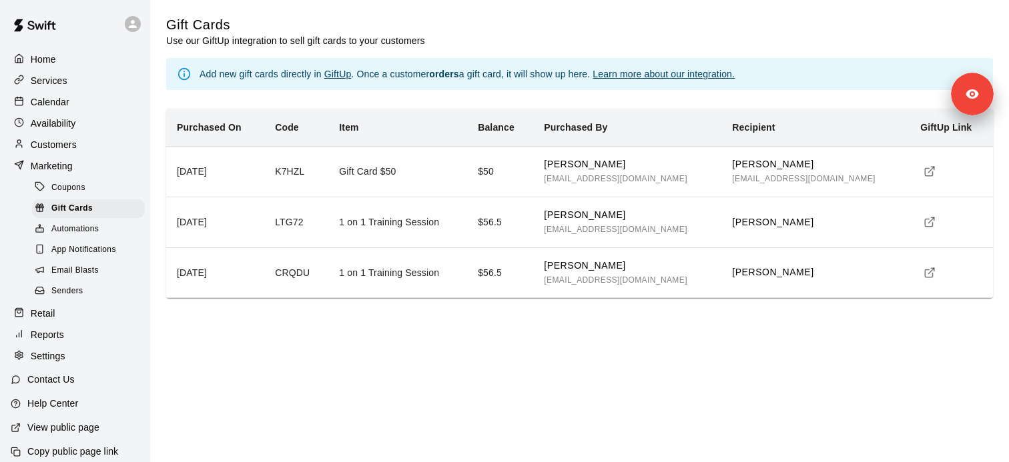
click at [299, 177] on td "K7HZL" at bounding box center [296, 171] width 64 height 51
click at [620, 174] on span "carriepeddle@gmail.com" at bounding box center [615, 178] width 143 height 9
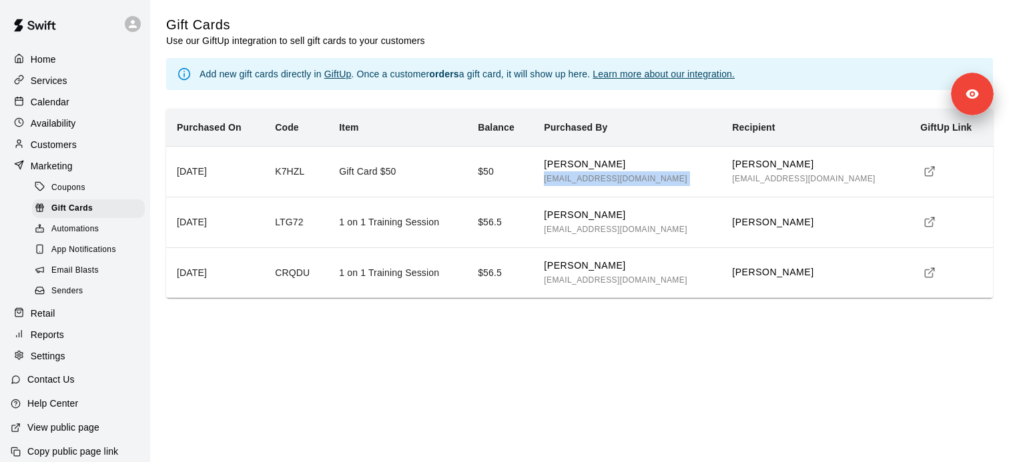
copy span "carriepeddle@gmail.com"
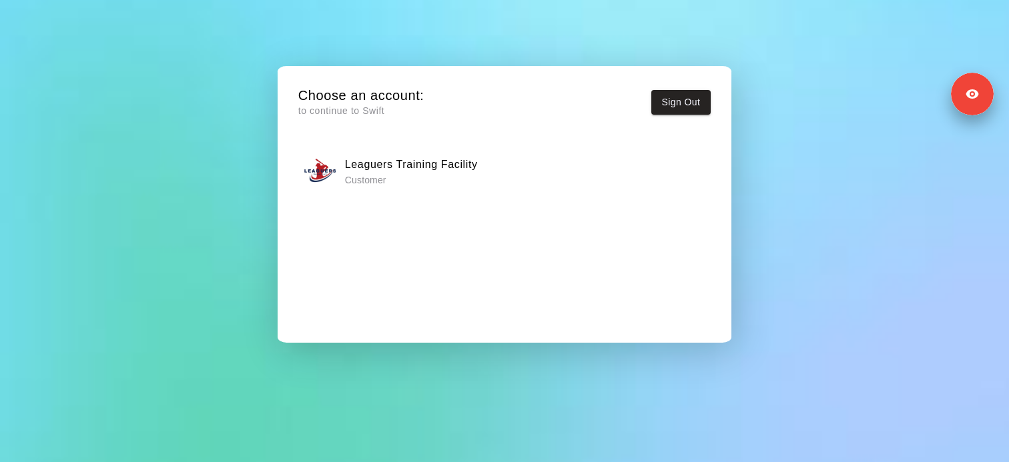
click at [412, 165] on h6 "Leaguers Training Facility" at bounding box center [411, 164] width 133 height 17
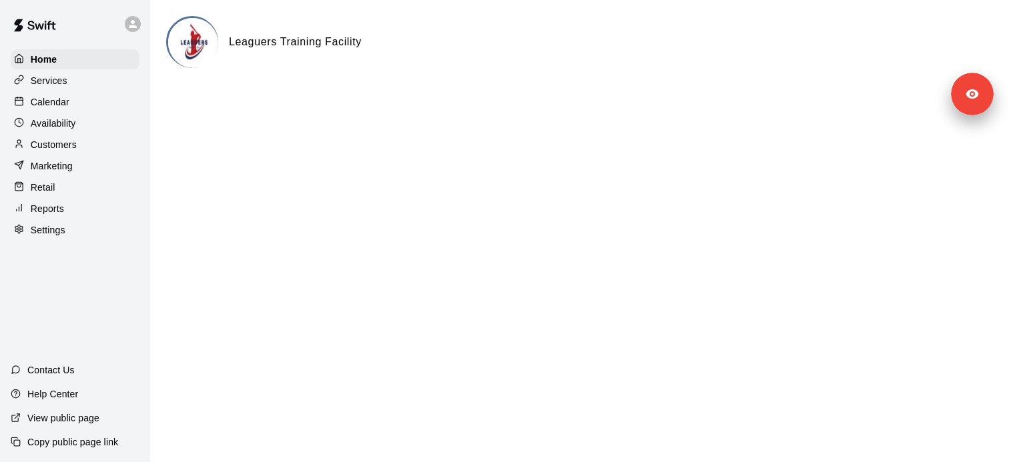
click at [64, 165] on p "Marketing" at bounding box center [52, 165] width 42 height 13
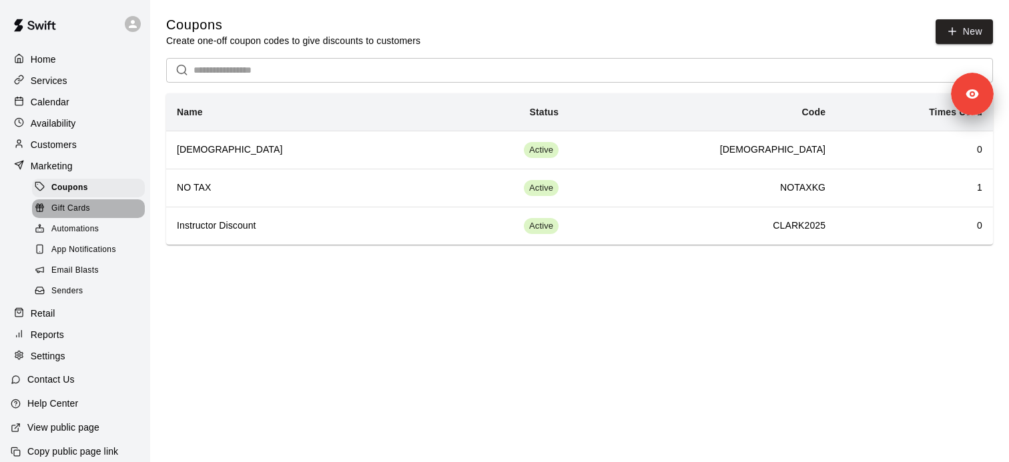
click at [75, 208] on span "Gift Cards" at bounding box center [70, 208] width 39 height 13
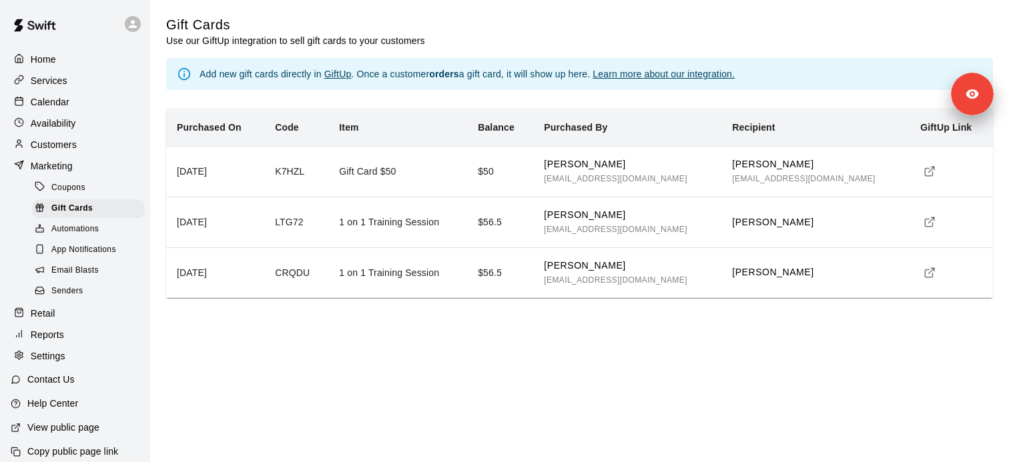
click at [296, 168] on td "K7HZL" at bounding box center [296, 171] width 64 height 51
copy td "K7HZL"
click at [785, 228] on p "Blake Wright" at bounding box center [815, 222] width 167 height 14
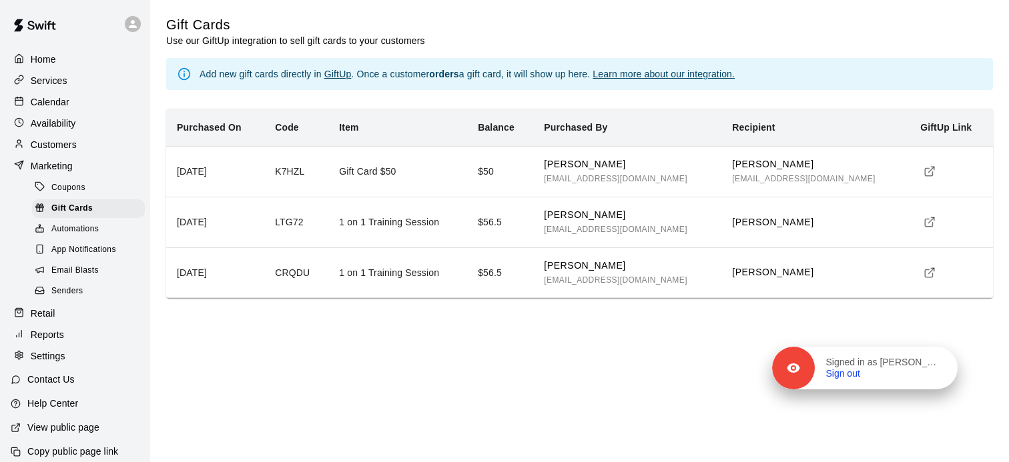
drag, startPoint x: 965, startPoint y: 109, endPoint x: 939, endPoint y: 410, distance: 302.6
click at [939, 390] on div "Signed in as Shelly Gale Sign out" at bounding box center [864, 368] width 185 height 43
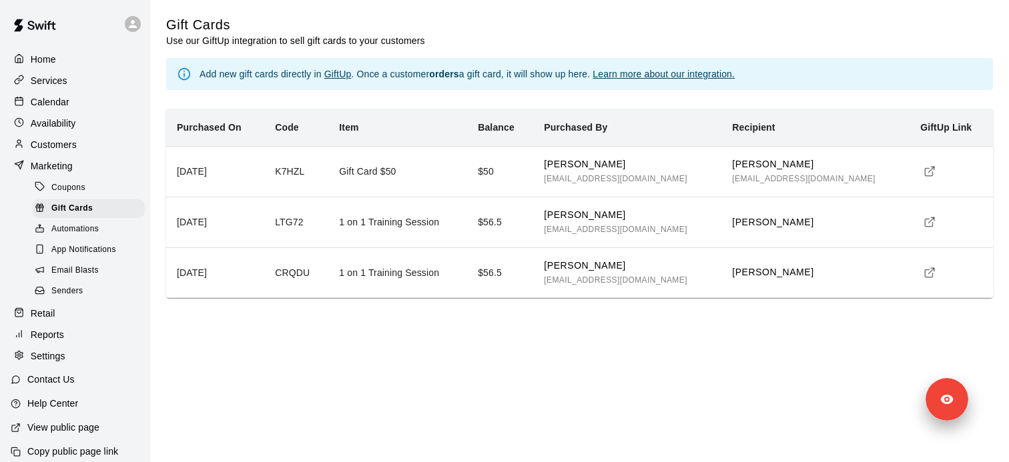
click at [714, 307] on main "Gift Cards Use our GiftUp integration to sell gift cards to your customers Add …" at bounding box center [579, 162] width 859 height 325
click at [925, 224] on icon "simple table" at bounding box center [928, 223] width 7 height 7
click at [634, 179] on span "carriepeddle@gmail.com" at bounding box center [615, 178] width 143 height 9
click at [634, 180] on span "carriepeddle@gmail.com" at bounding box center [615, 178] width 143 height 9
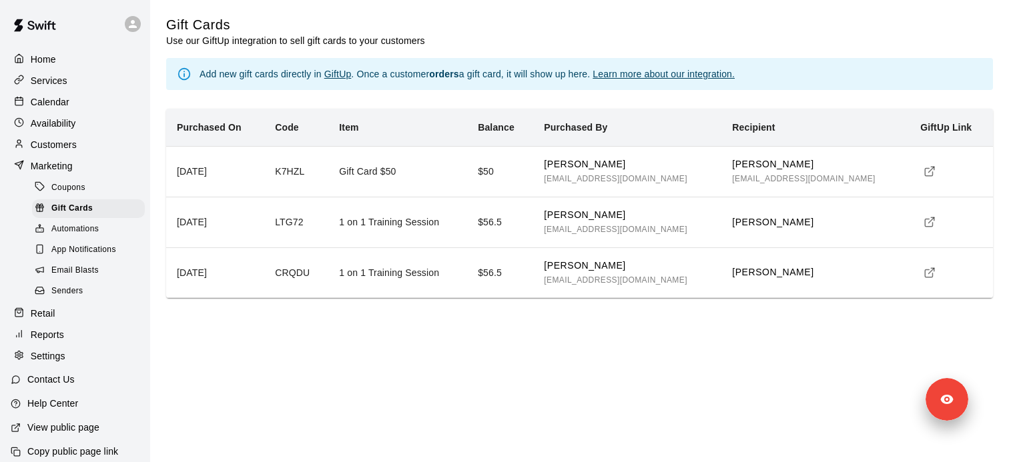
click at [295, 167] on td "K7HZL" at bounding box center [296, 171] width 64 height 51
copy td "K7HZL"
click at [782, 183] on td "Emily Percy emilyrivait@hotmail.com" at bounding box center [815, 171] width 188 height 51
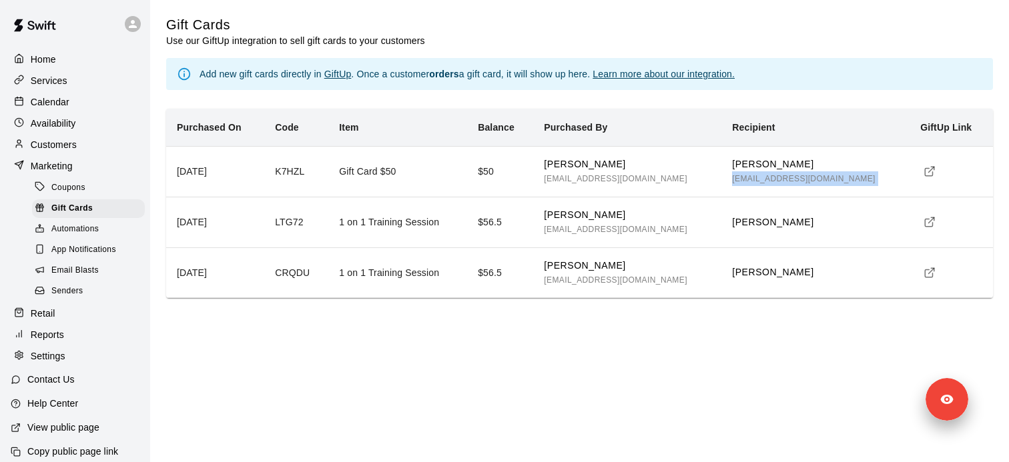
click at [782, 183] on td "Emily Percy emilyrivait@hotmail.com" at bounding box center [815, 171] width 188 height 51
copy tr "emilyrivait@hotmail.com"
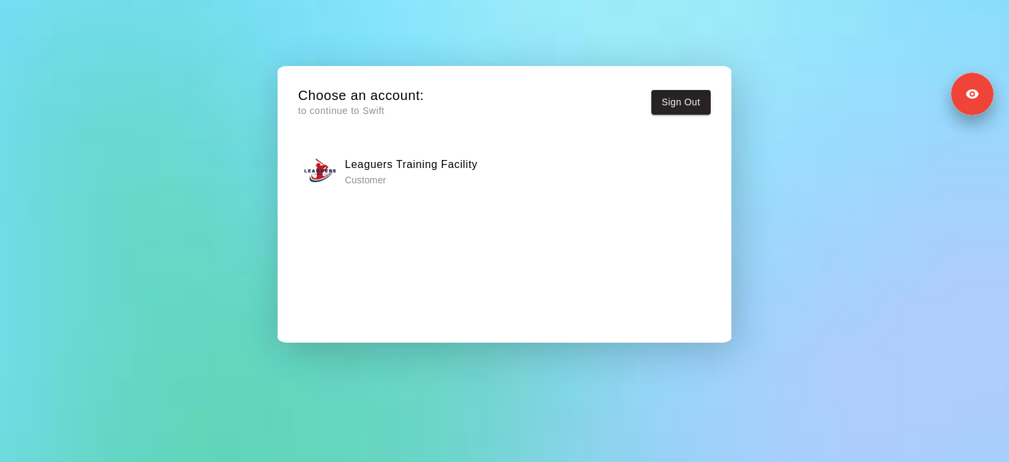
click at [412, 184] on p "Customer" at bounding box center [411, 179] width 133 height 13
